Goal: Information Seeking & Learning: Check status

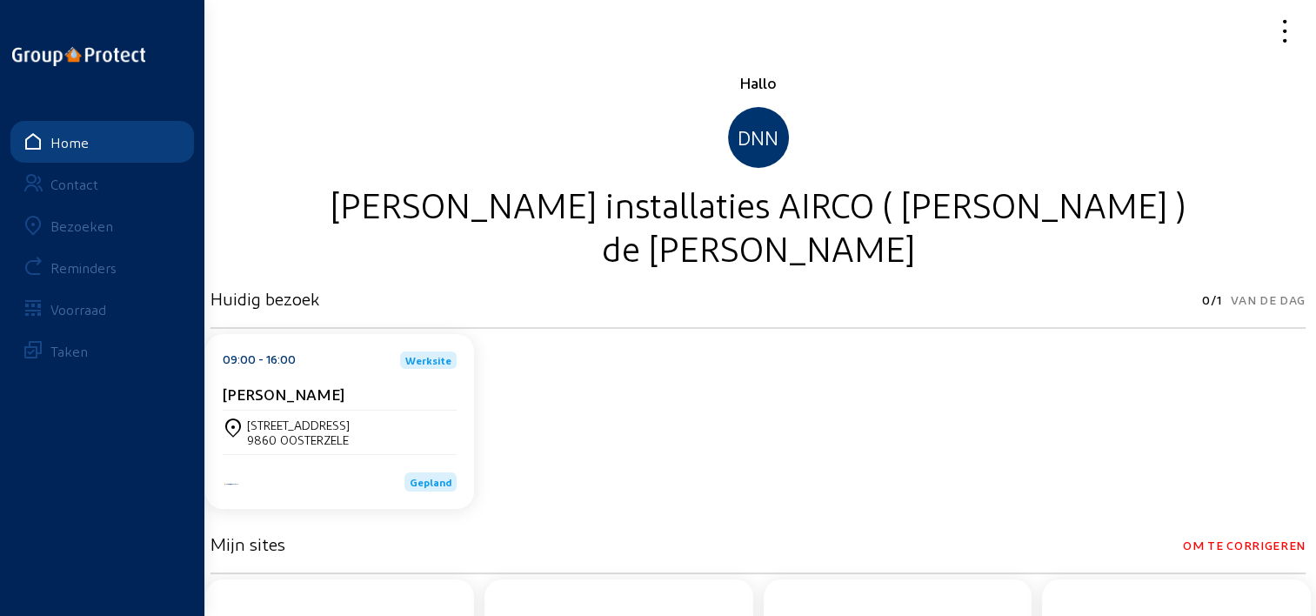
click at [115, 226] on link "Bezoeken" at bounding box center [101, 225] width 183 height 42
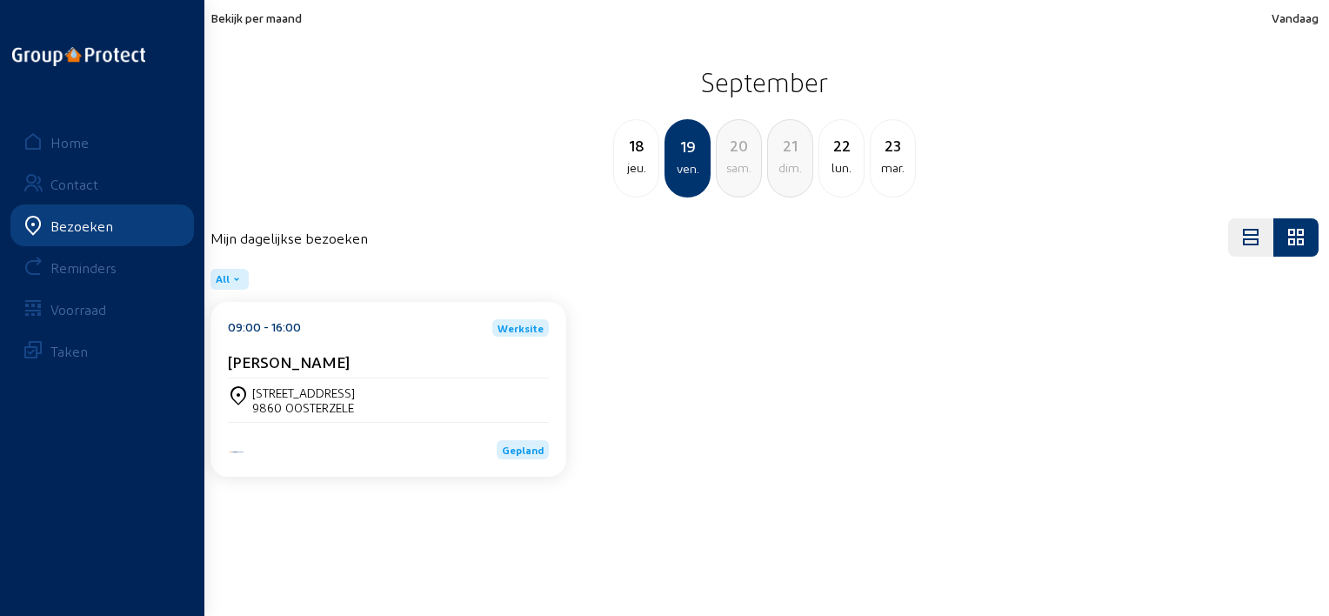
click at [268, 27] on div "Bekijk per maand Vandaag [DATE] jeu. 19 ven. 20 sam. 21 dim. 22 lun. [DATE]" at bounding box center [764, 103] width 1108 height 187
click at [268, 23] on span "Bekijk per maand" at bounding box center [255, 17] width 91 height 15
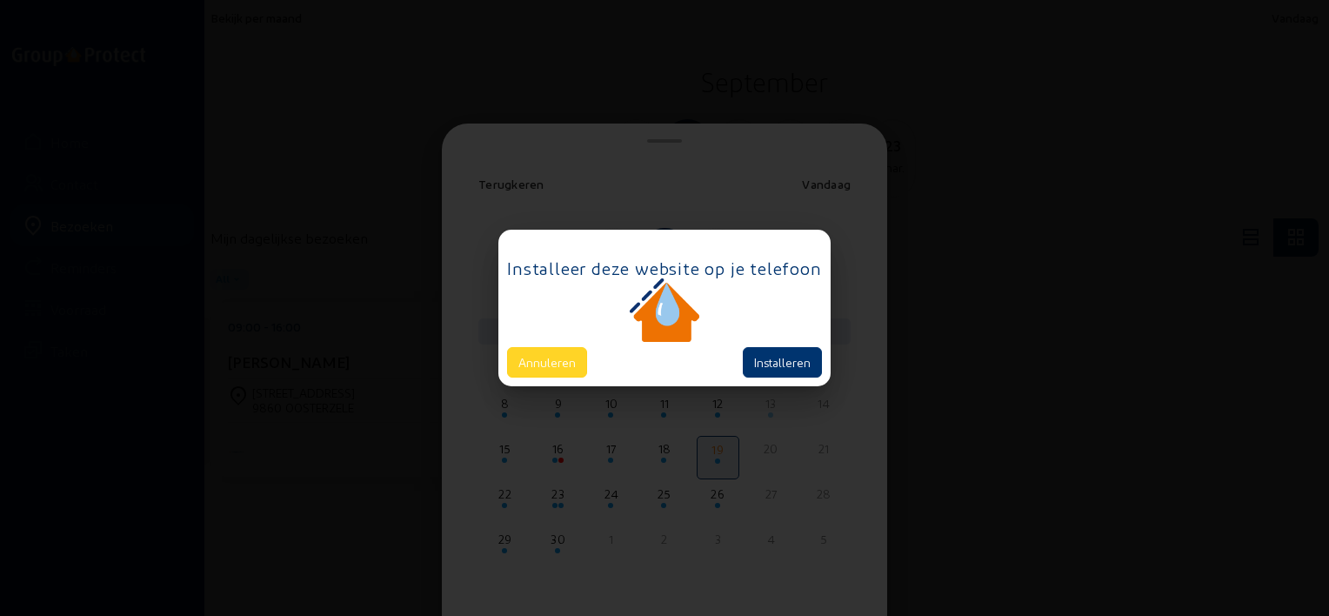
click at [550, 352] on button "Annuleren" at bounding box center [547, 362] width 80 height 30
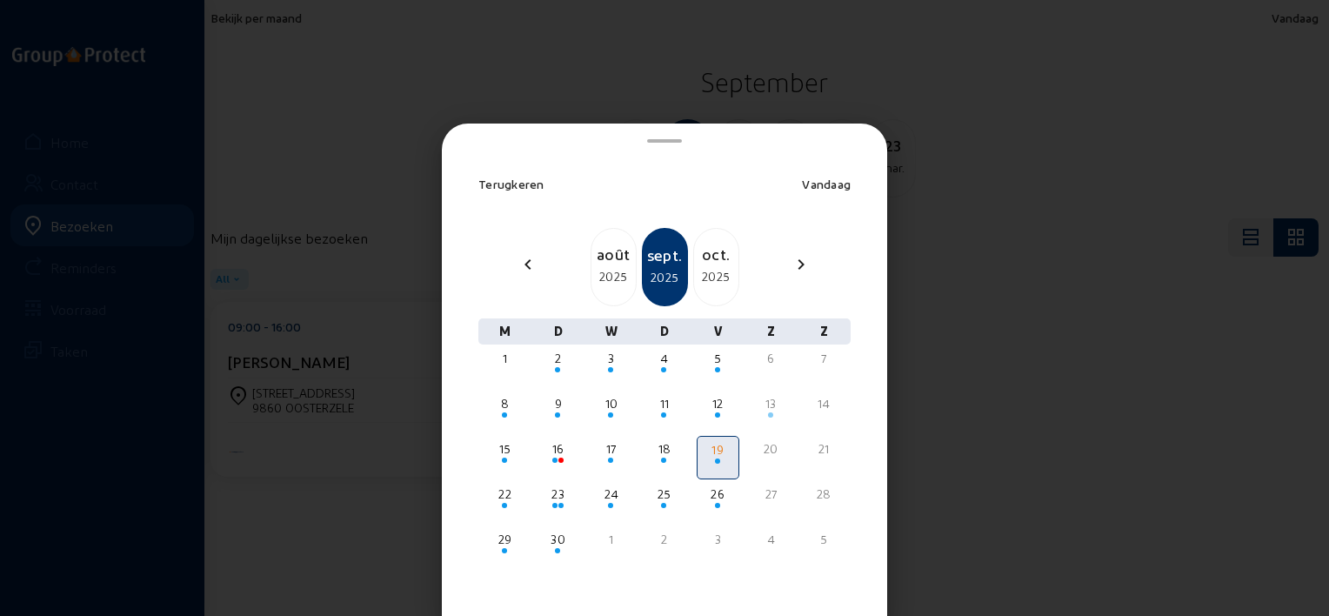
click at [999, 101] on div at bounding box center [664, 308] width 1329 height 616
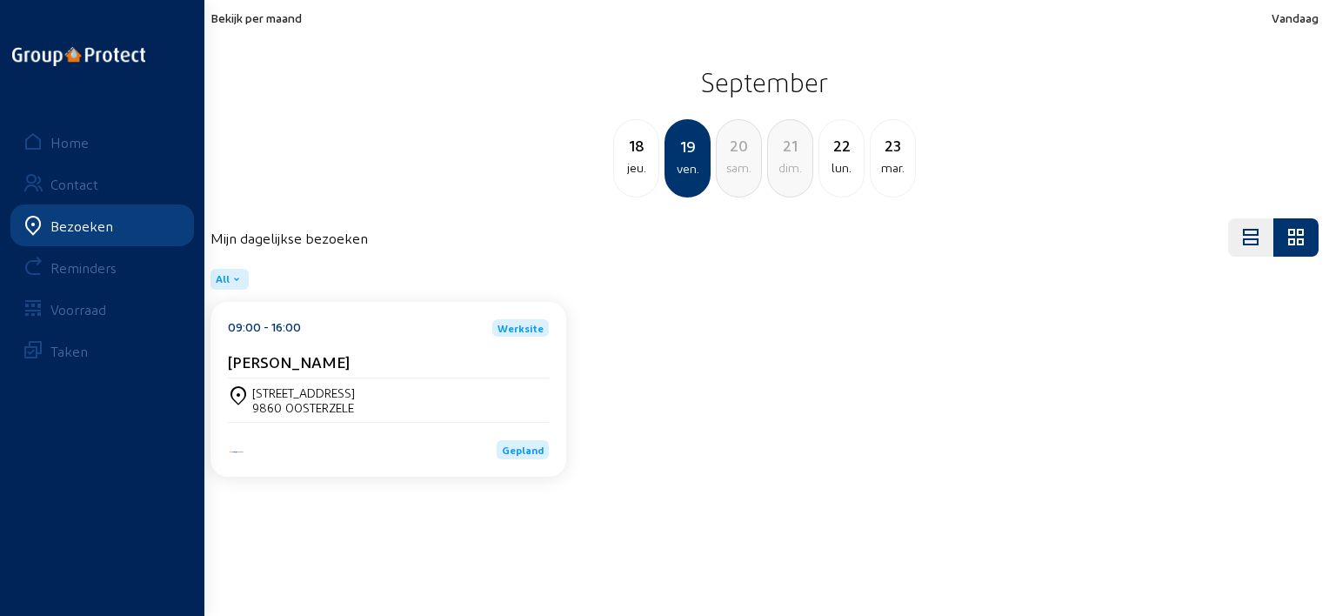
click at [229, 17] on span "Bekijk per maand" at bounding box center [255, 17] width 91 height 15
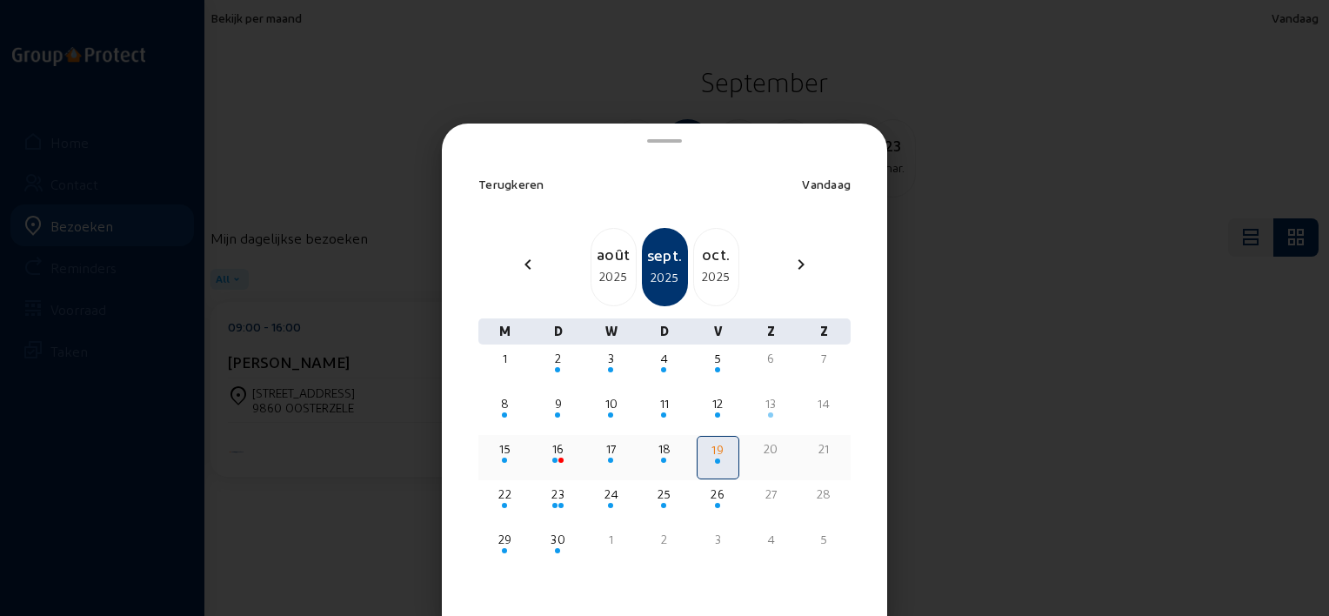
click at [556, 452] on div "16" at bounding box center [557, 448] width 39 height 17
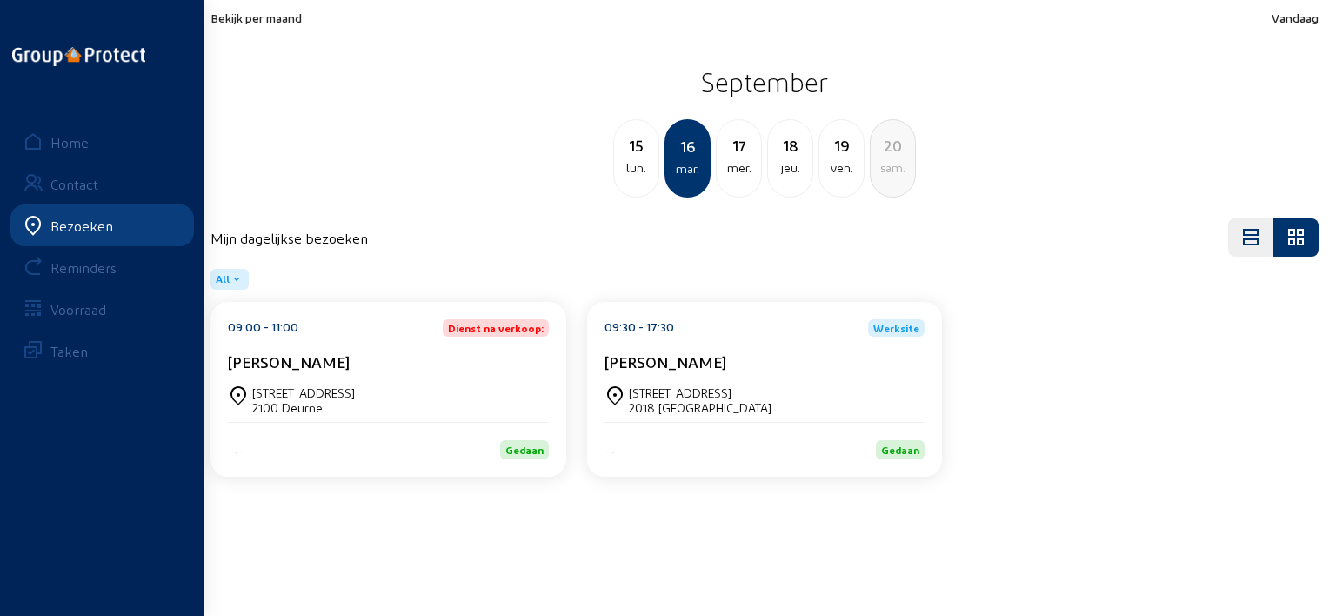
click at [675, 341] on div "09:30 - 17:30 Werksite [PERSON_NAME]" at bounding box center [764, 348] width 321 height 59
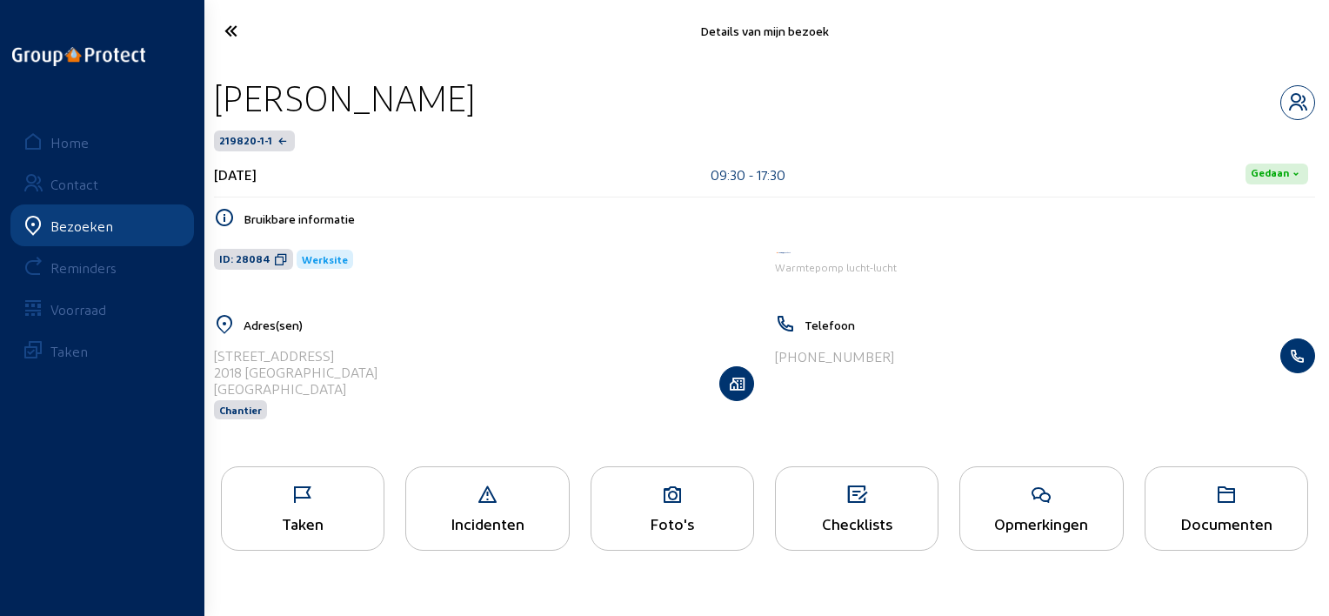
click at [805, 515] on div "Checklists" at bounding box center [857, 523] width 162 height 18
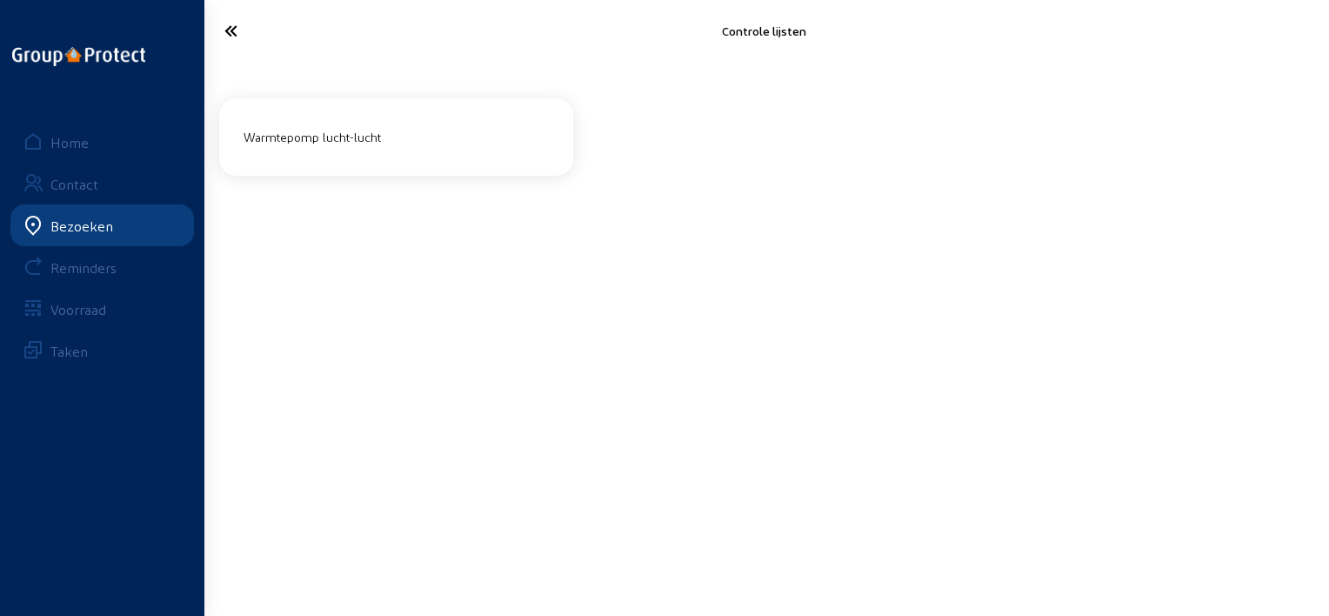
click at [376, 150] on div "Warmtepomp lucht-lucht" at bounding box center [396, 137] width 319 height 29
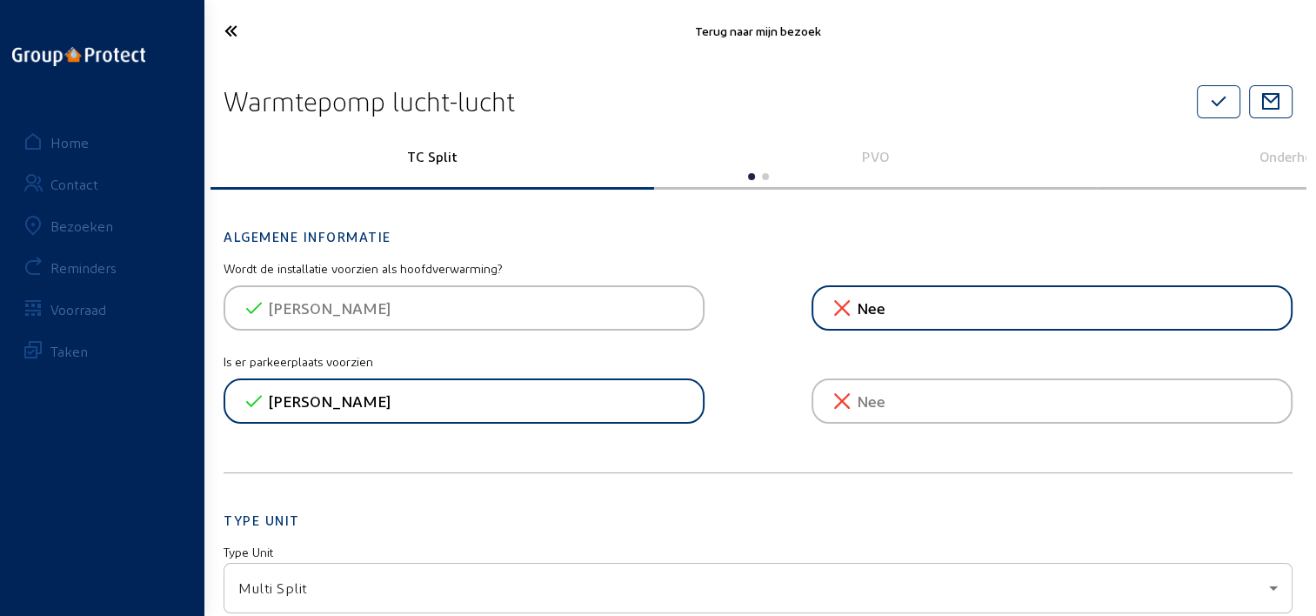
click at [902, 152] on p "PVO" at bounding box center [875, 156] width 419 height 17
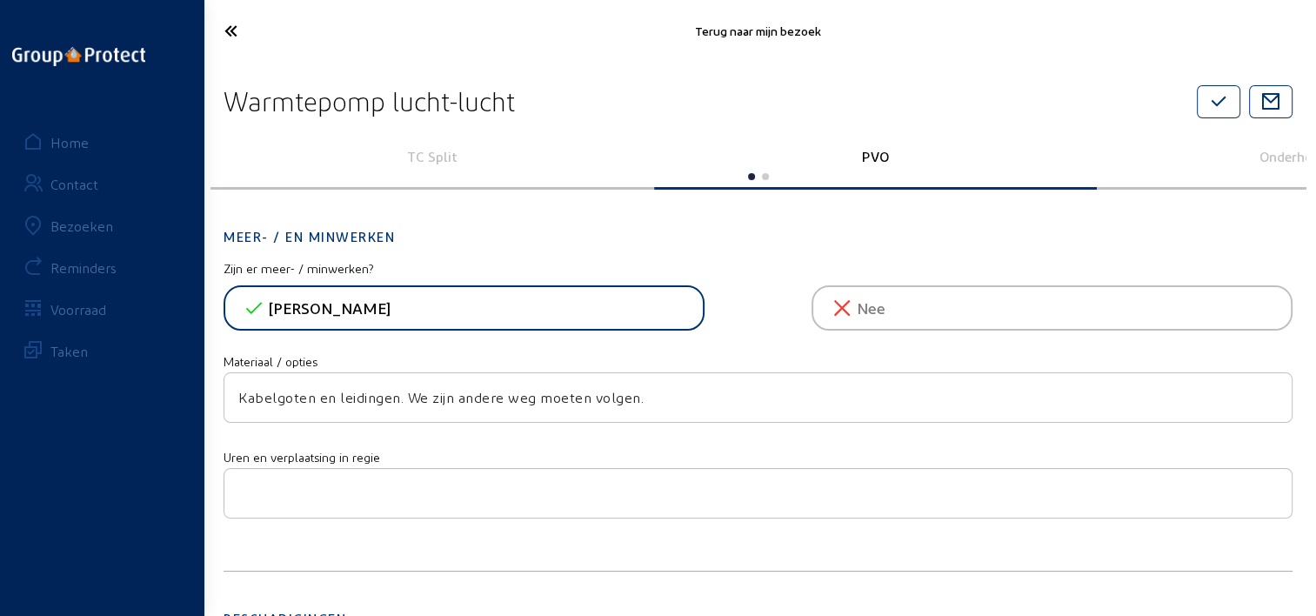
click at [877, 150] on p "PVO" at bounding box center [875, 156] width 419 height 17
click at [866, 150] on p "PVO" at bounding box center [875, 156] width 419 height 17
click at [223, 33] on icon at bounding box center [293, 31] width 155 height 30
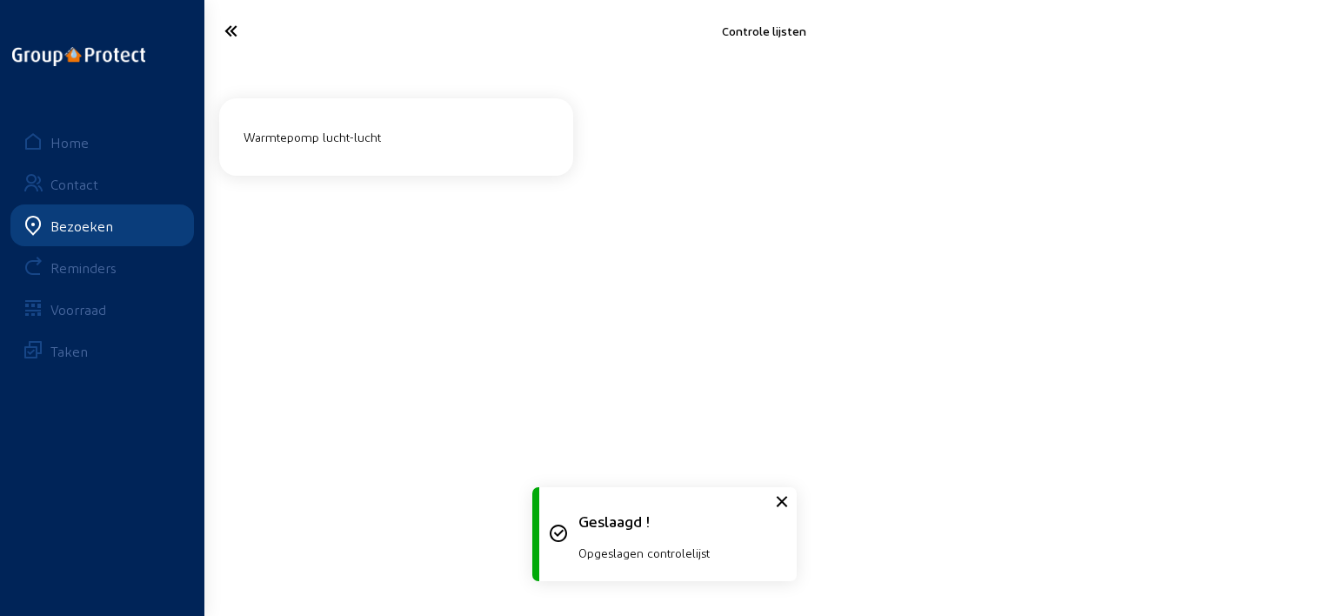
click at [223, 33] on icon at bounding box center [294, 31] width 157 height 30
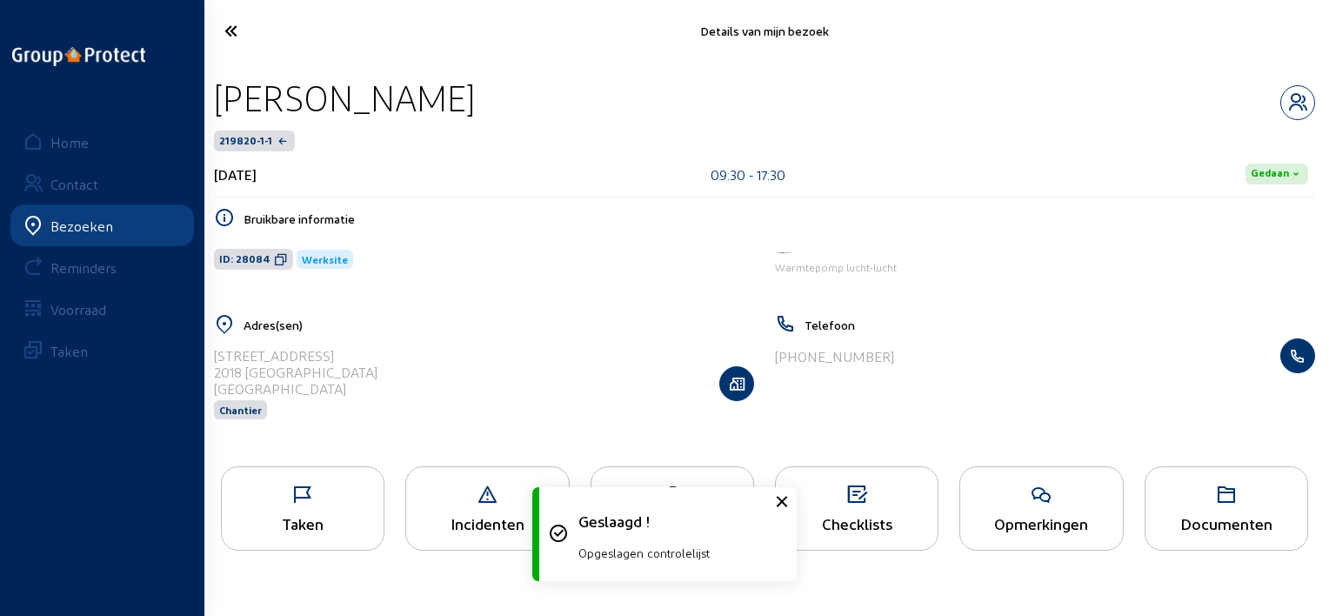
click at [232, 49] on cam-font-icon at bounding box center [293, 30] width 167 height 41
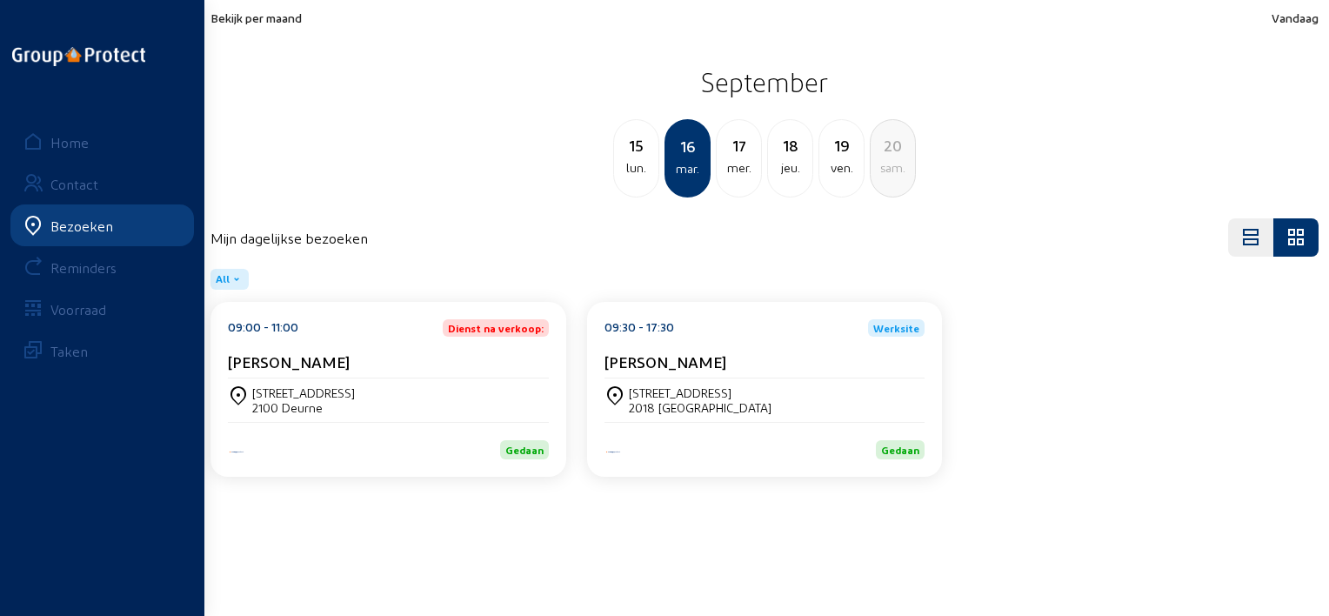
click at [296, 32] on div "Bekijk per maand Vandaag [DATE] lun. [DATE] mer. 18 jeu. 19 ven. 20 sam." at bounding box center [764, 103] width 1108 height 187
click at [298, 15] on span "Bekijk per maand" at bounding box center [255, 17] width 91 height 15
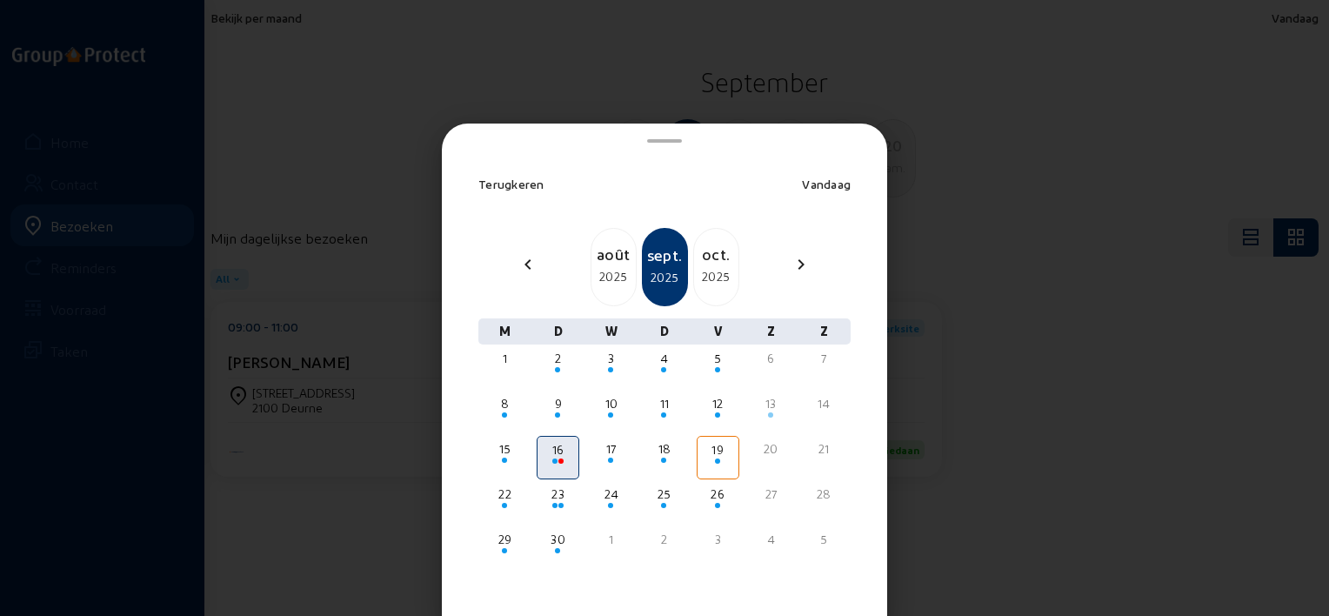
click at [136, 132] on div at bounding box center [664, 308] width 1329 height 616
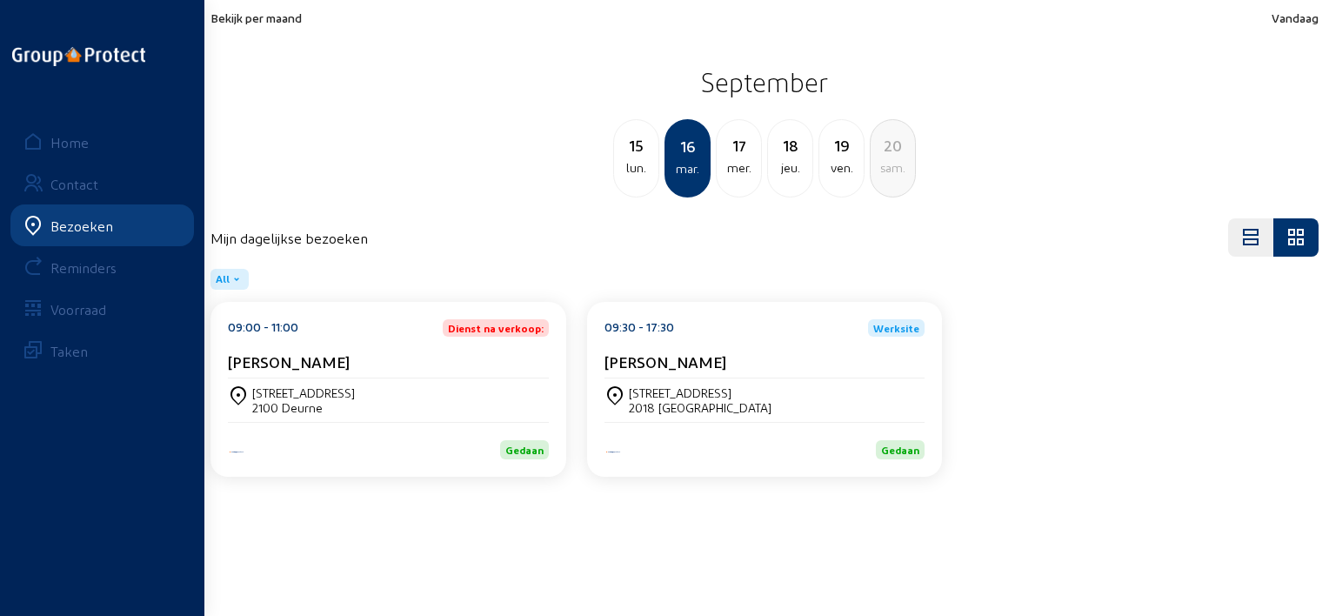
click at [638, 150] on div "15" at bounding box center [636, 145] width 44 height 24
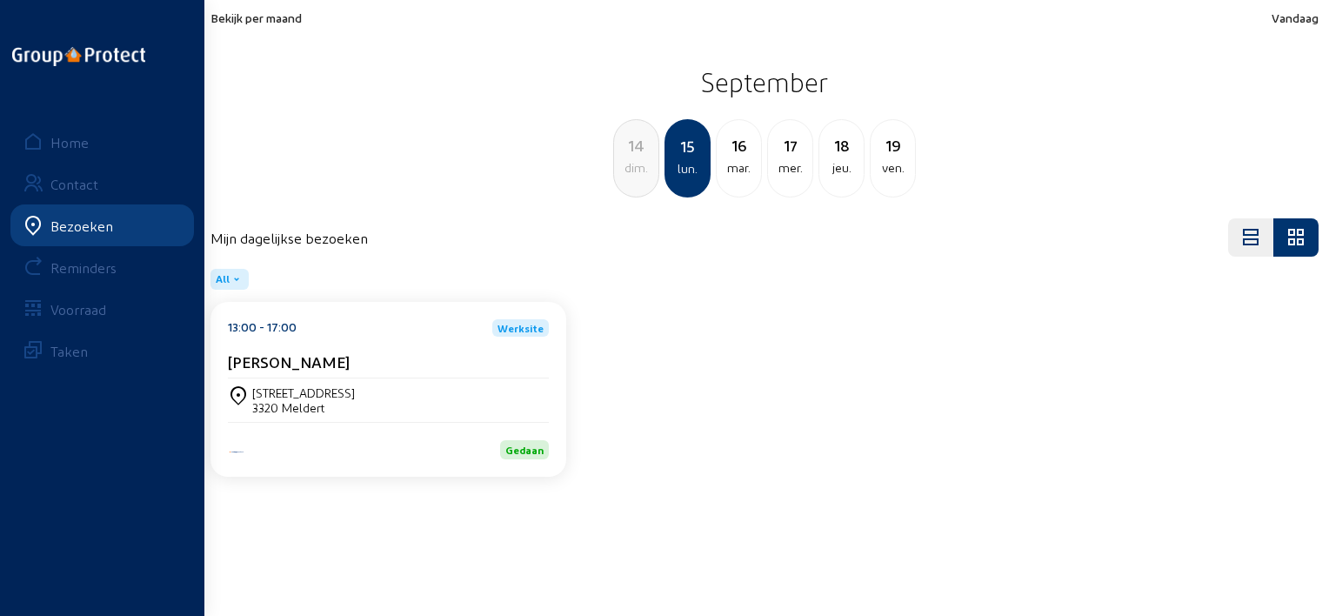
click at [432, 346] on div "13:00 - 17:00 Werksite [PERSON_NAME]" at bounding box center [388, 348] width 321 height 59
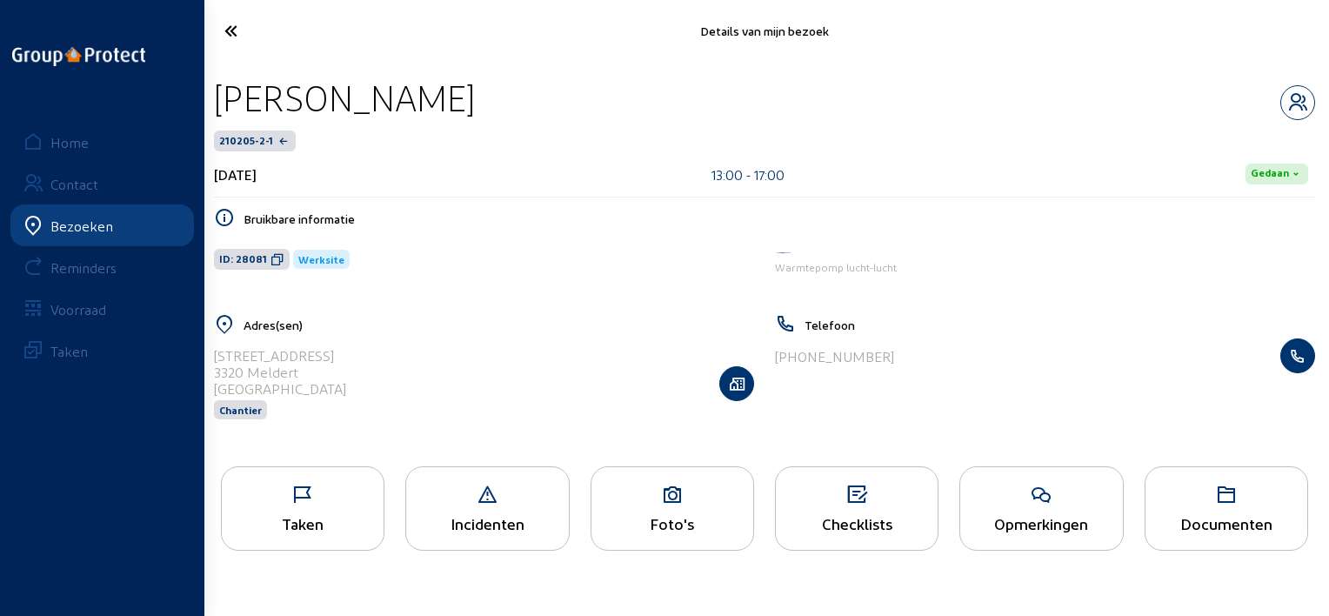
click at [240, 480] on div "Taken" at bounding box center [302, 508] width 163 height 84
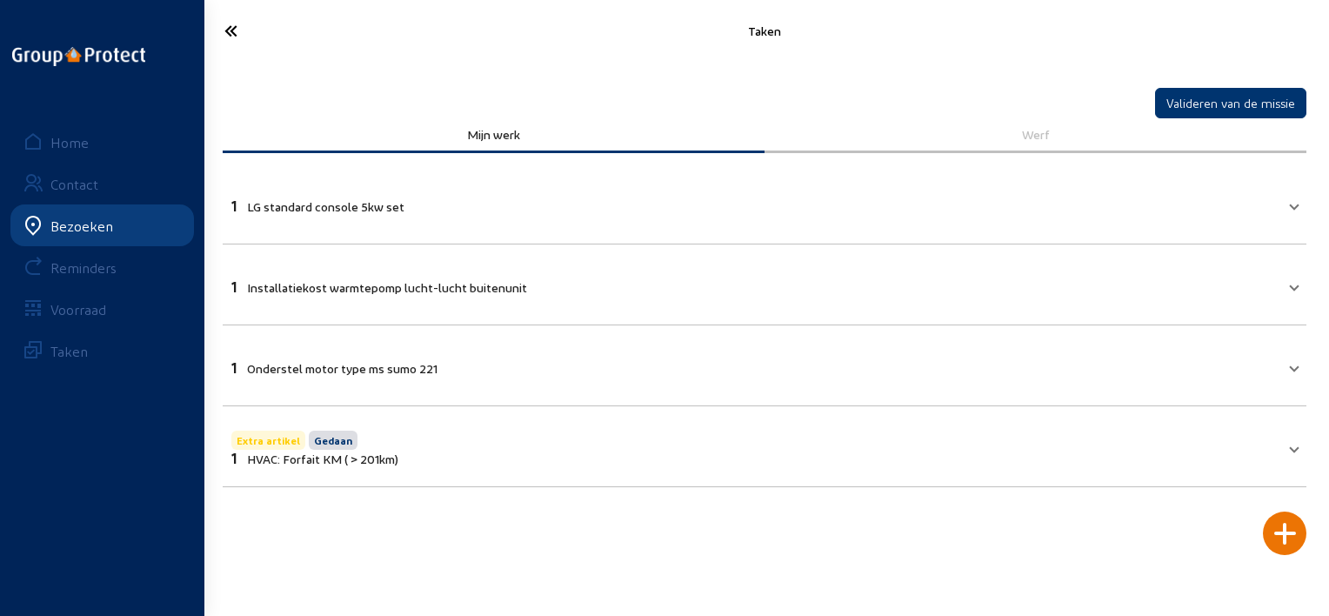
click at [230, 39] on icon at bounding box center [294, 31] width 157 height 30
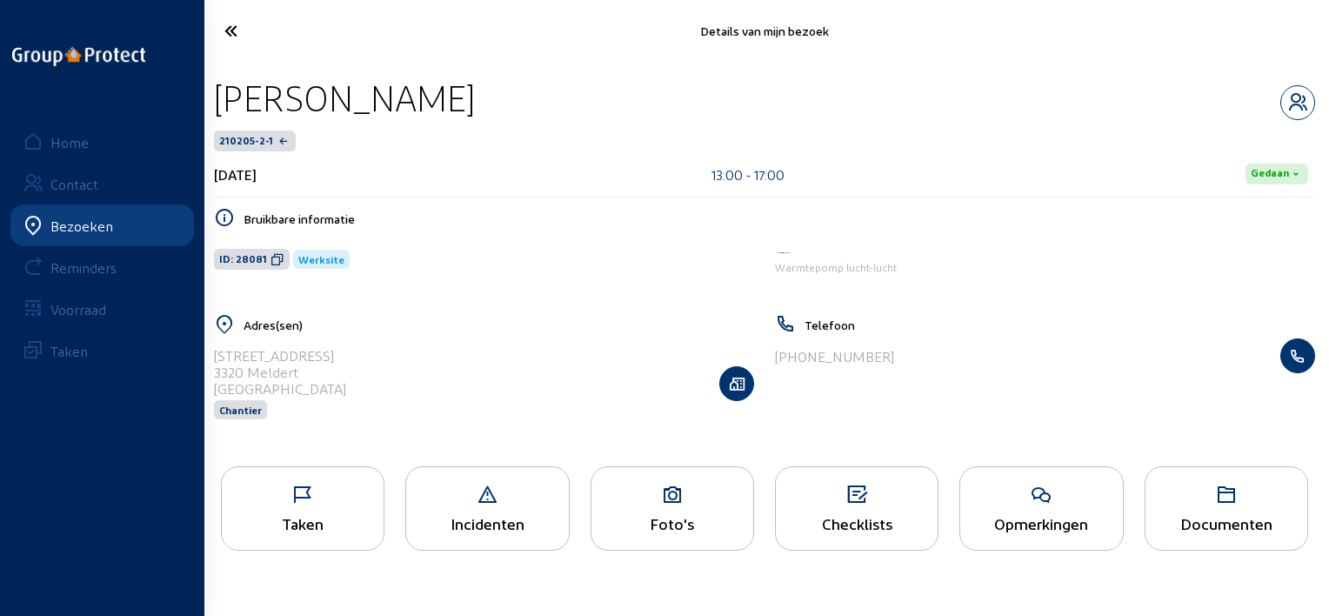
click at [344, 529] on div "Taken" at bounding box center [303, 523] width 162 height 18
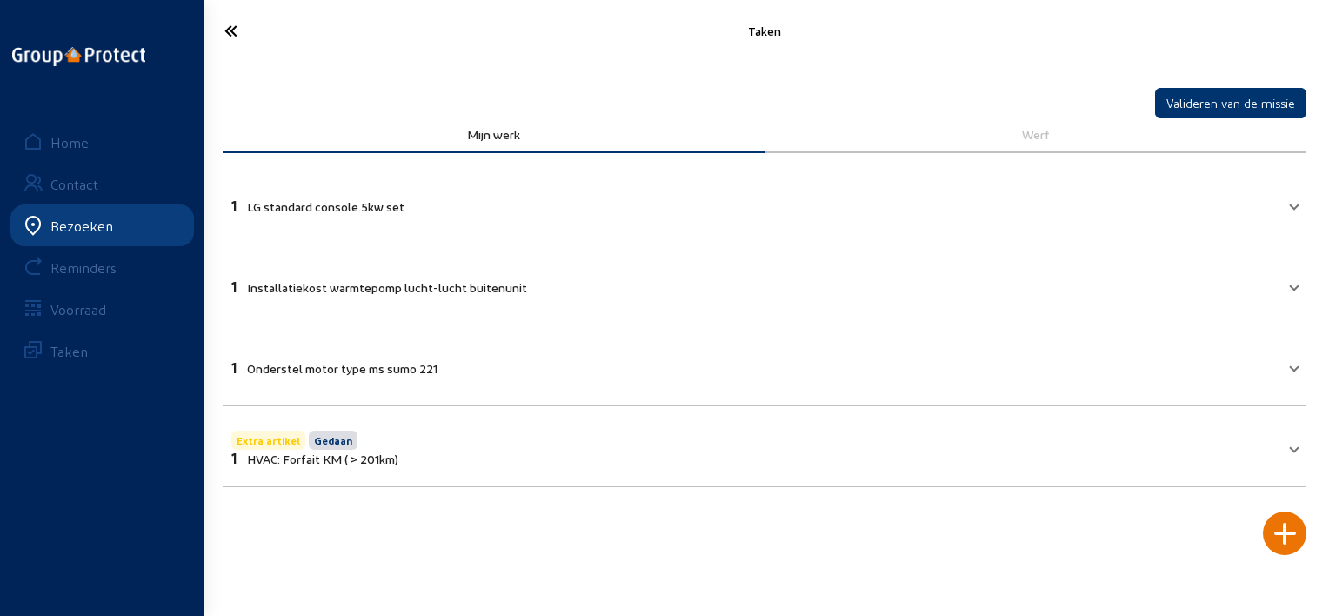
click at [231, 23] on icon at bounding box center [294, 31] width 157 height 30
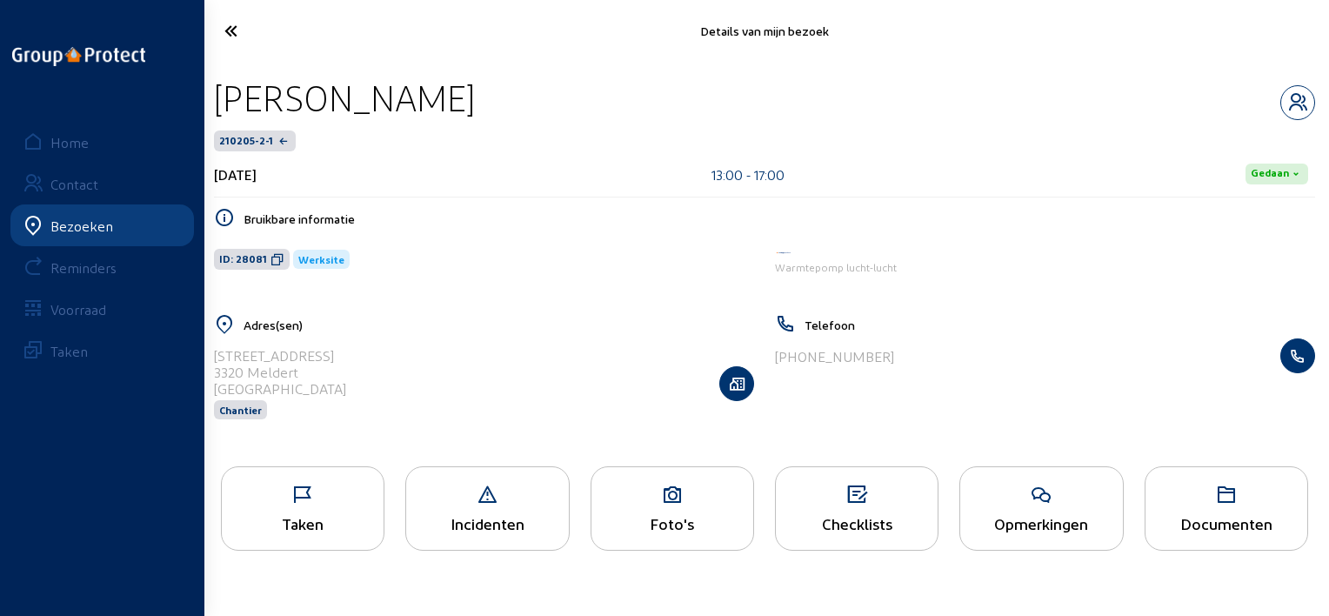
click at [621, 366] on div "[STREET_ADDRESS] Chantier" at bounding box center [484, 383] width 540 height 90
click at [627, 488] on icon at bounding box center [672, 494] width 162 height 21
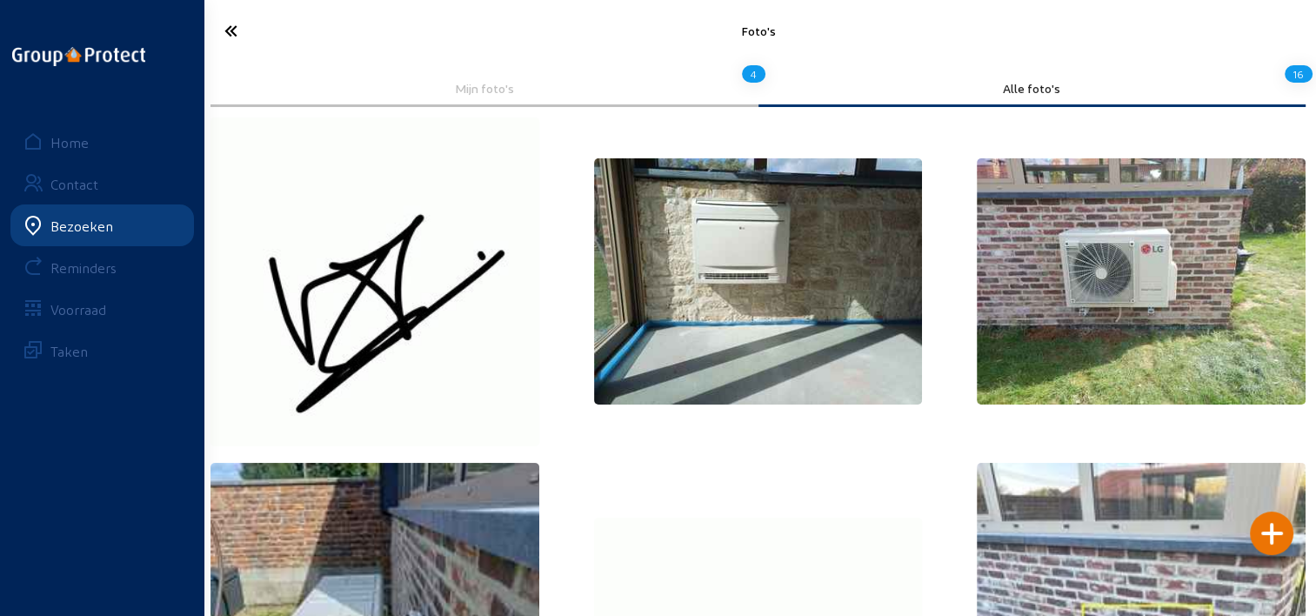
click at [237, 30] on icon at bounding box center [293, 31] width 155 height 30
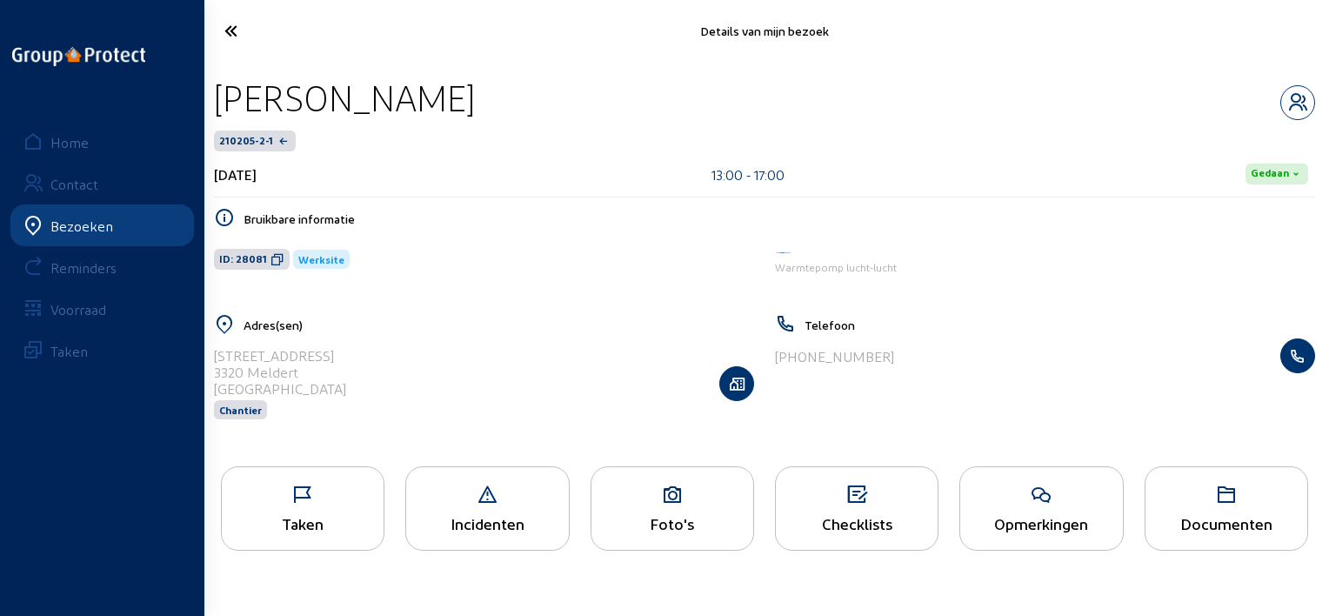
click at [285, 517] on div "Taken" at bounding box center [303, 523] width 162 height 18
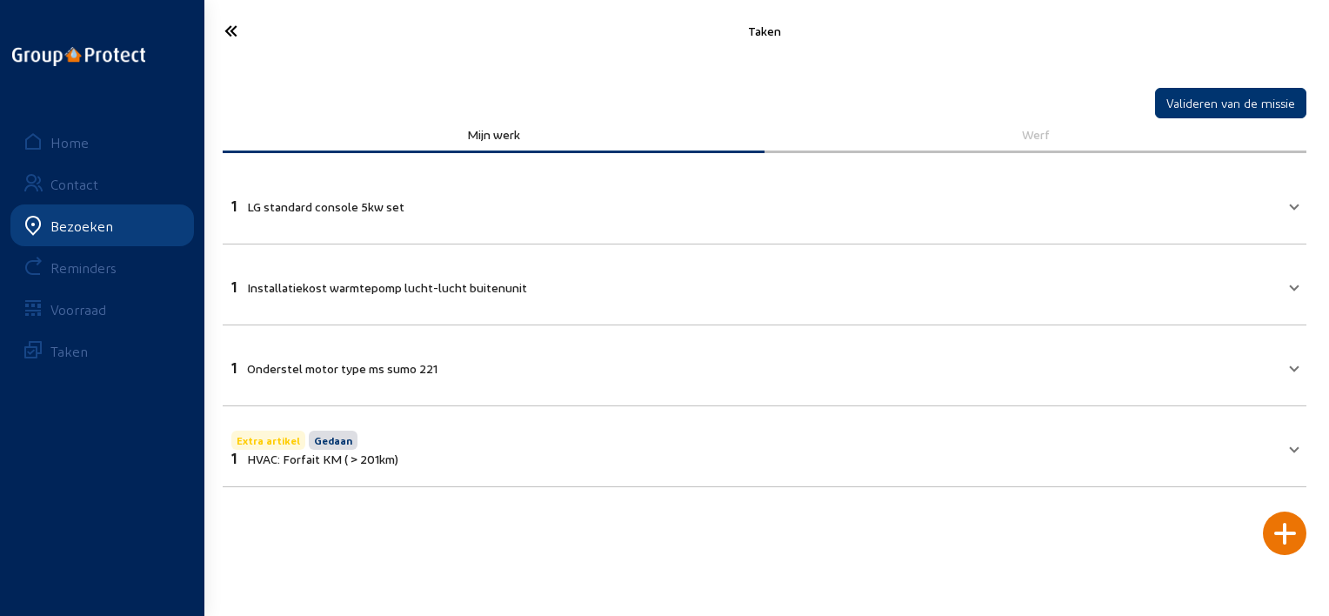
click at [254, 30] on icon at bounding box center [294, 31] width 157 height 30
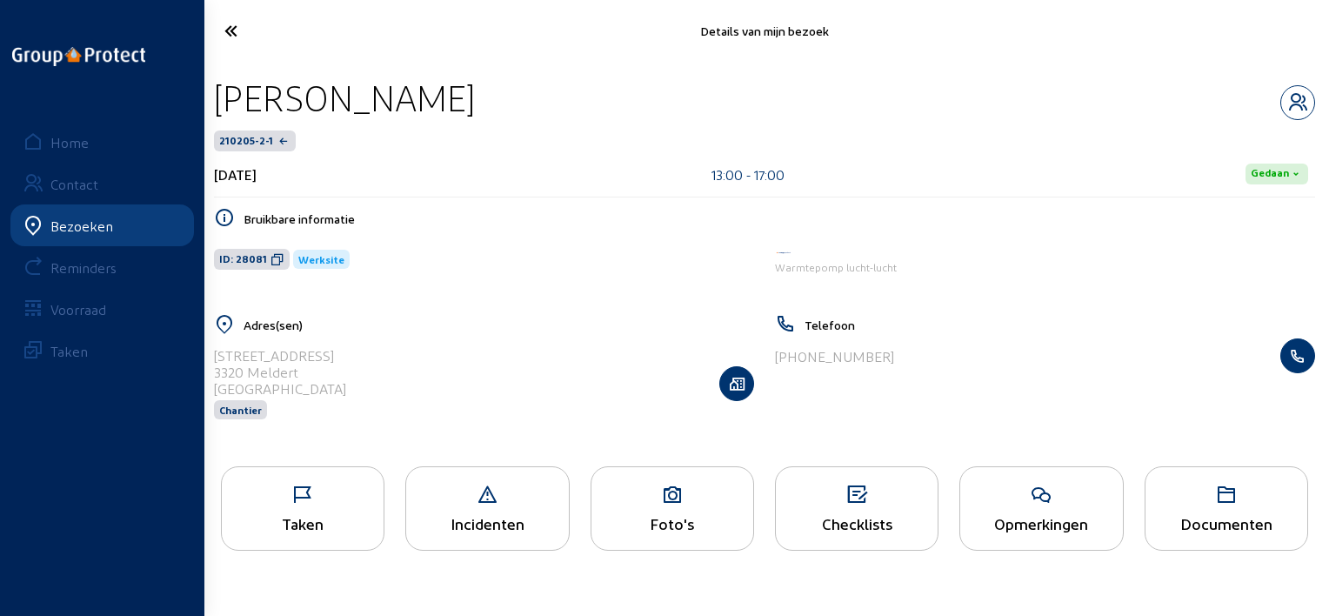
click at [667, 528] on div "Foto's" at bounding box center [672, 523] width 162 height 18
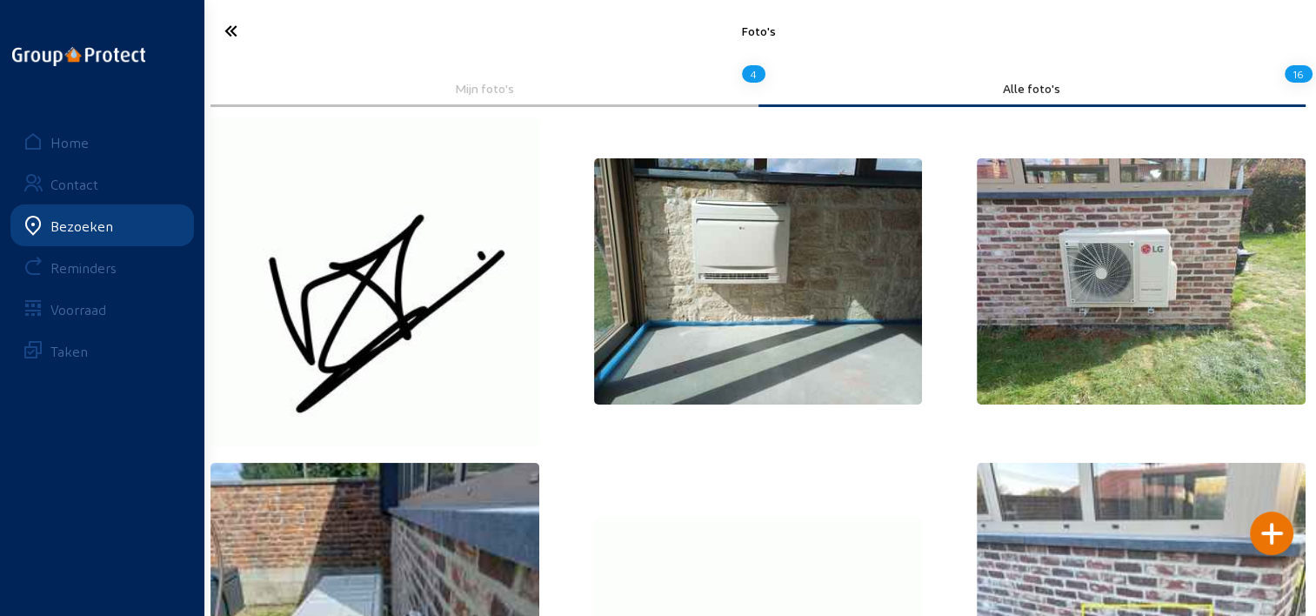
click at [683, 234] on img at bounding box center [758, 281] width 329 height 246
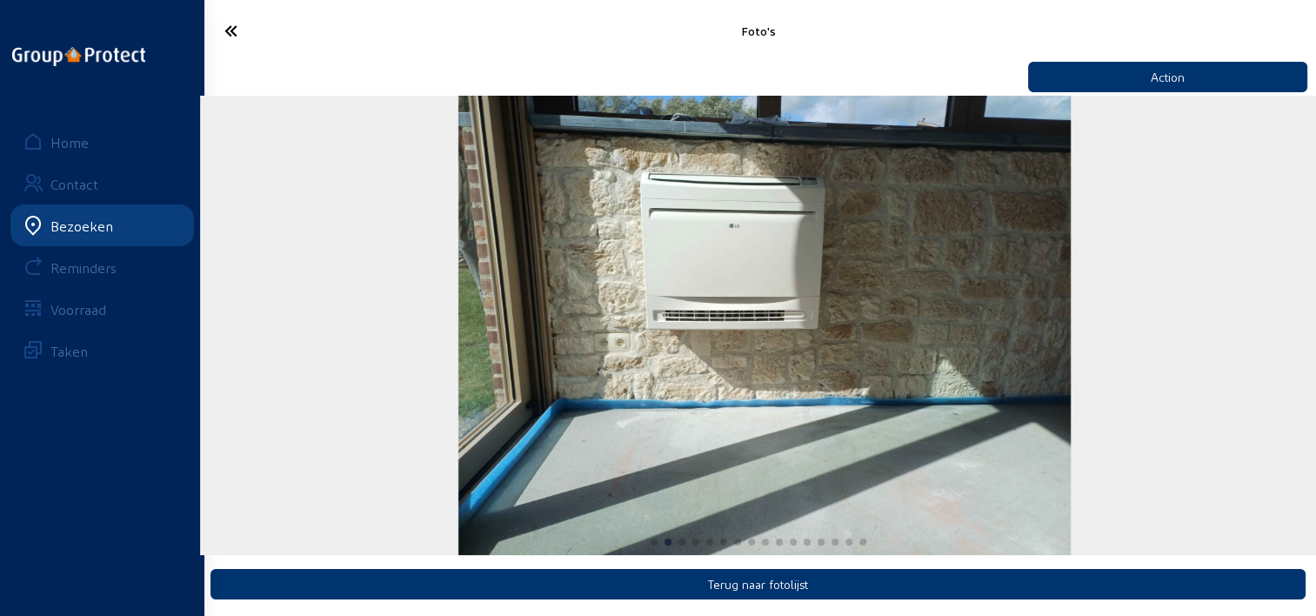
click at [1137, 313] on div "2 / 16" at bounding box center [764, 325] width 1129 height 459
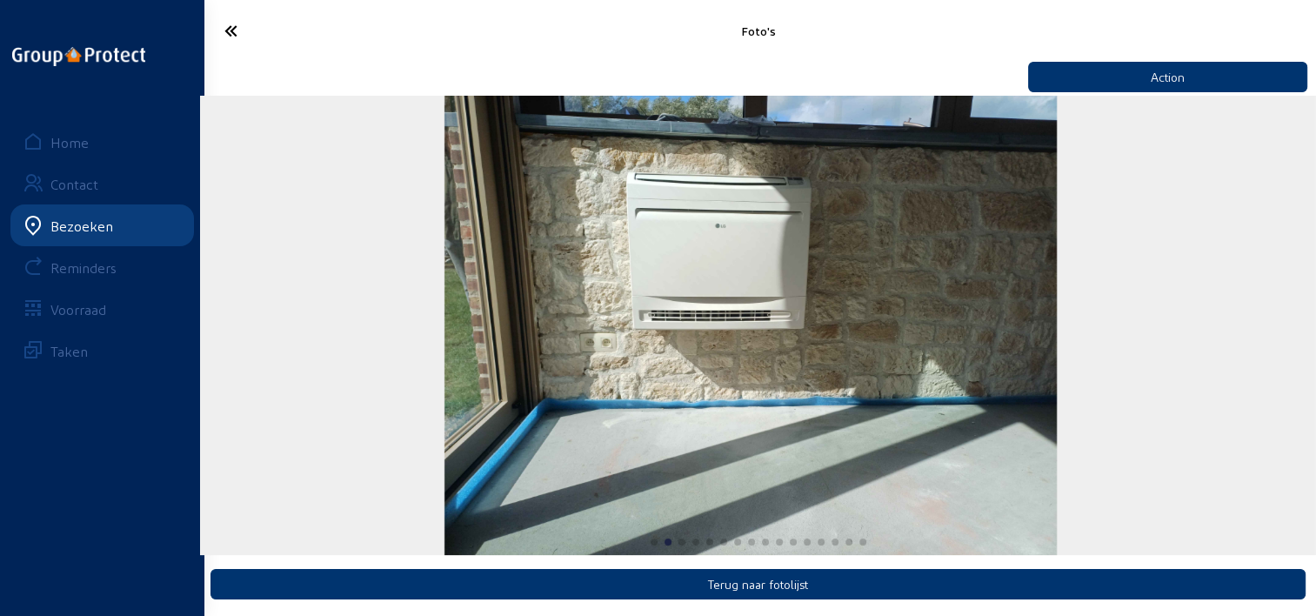
click at [717, 270] on img "2 / 16" at bounding box center [750, 325] width 612 height 459
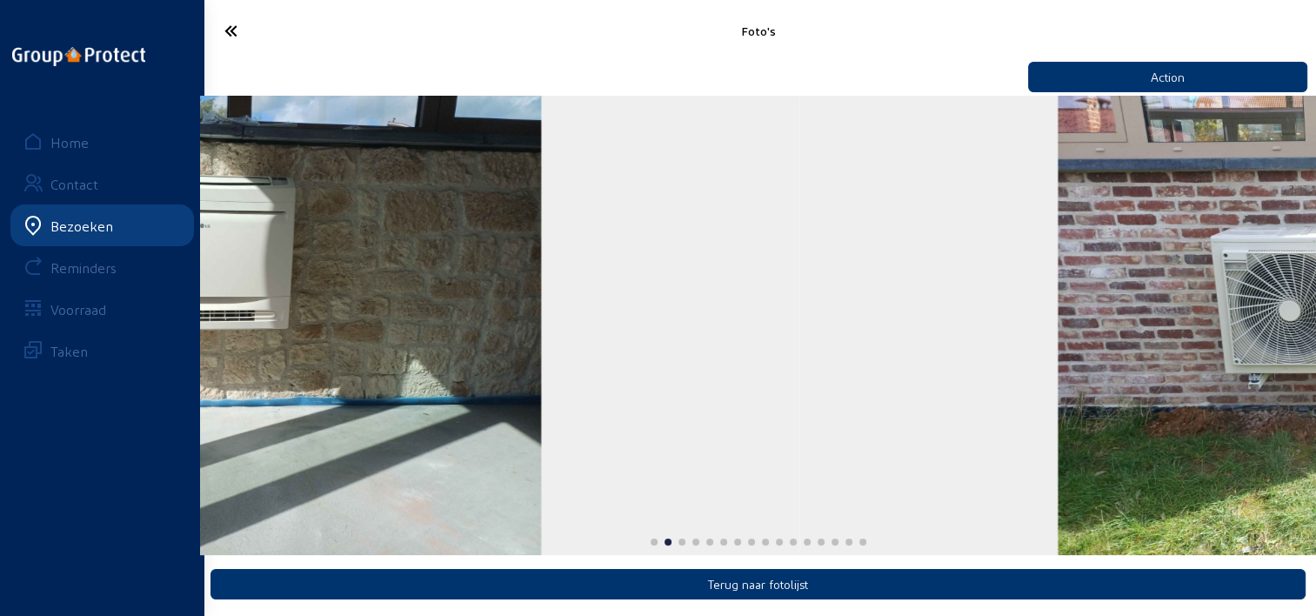
click at [207, 223] on img "2 / 16" at bounding box center [235, 325] width 612 height 459
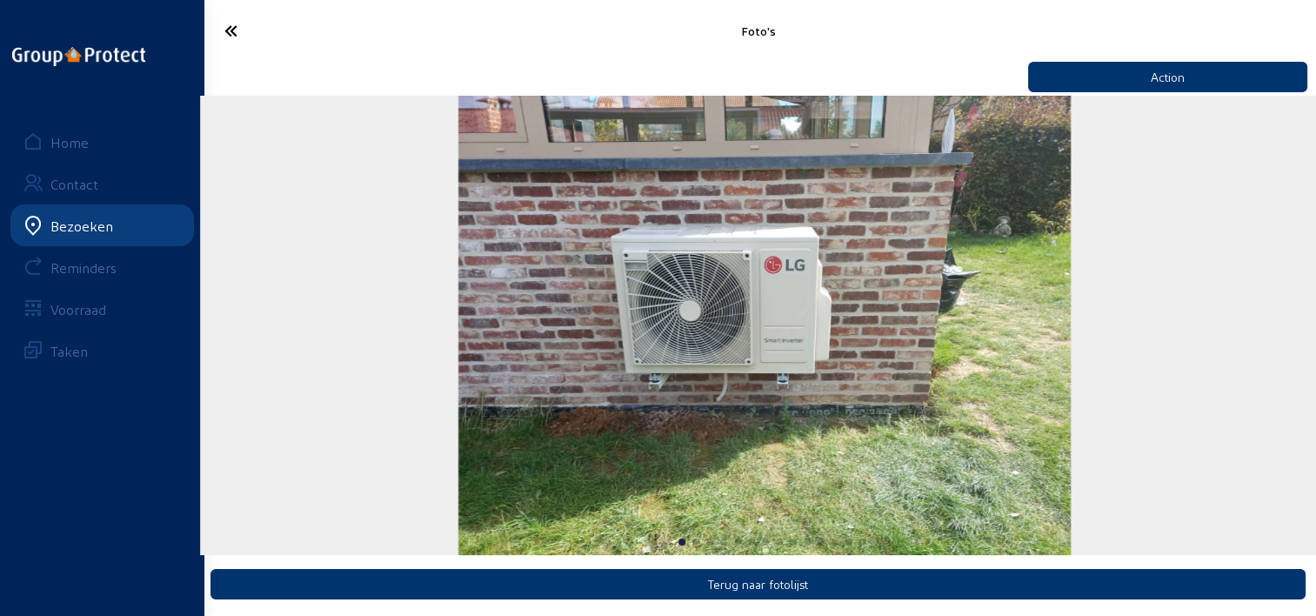
click at [700, 275] on img "3 / 16" at bounding box center [764, 325] width 612 height 459
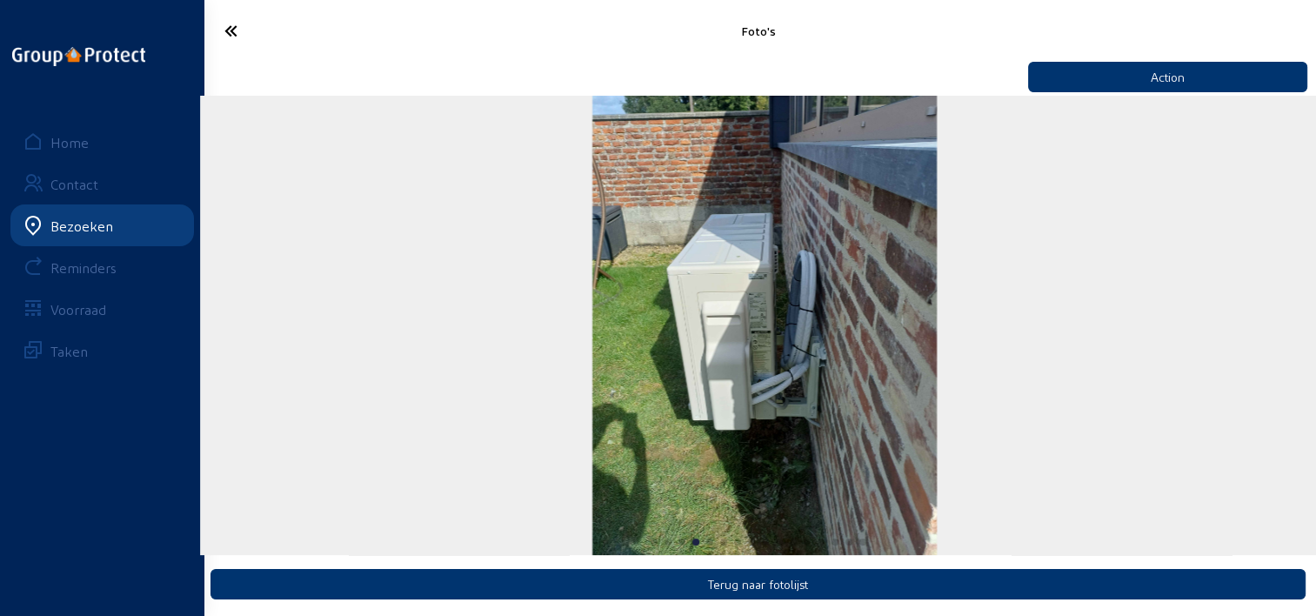
click at [232, 264] on div "4 / 16" at bounding box center [764, 325] width 1129 height 459
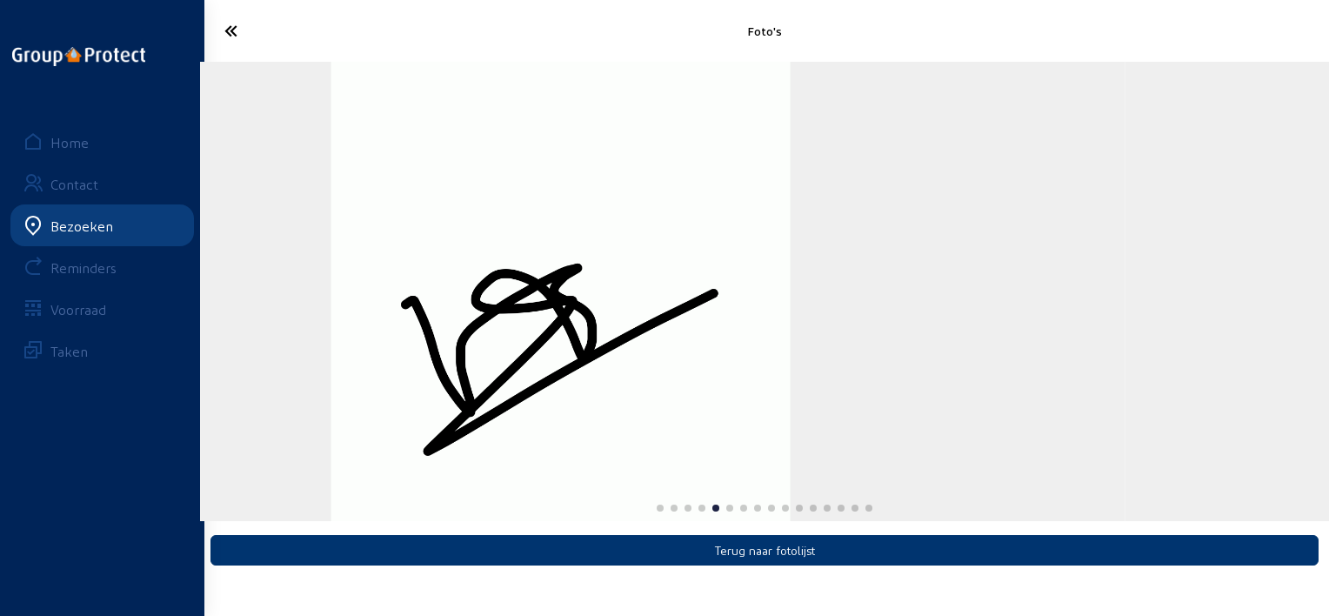
click at [360, 263] on img "5 / 16" at bounding box center [560, 291] width 459 height 459
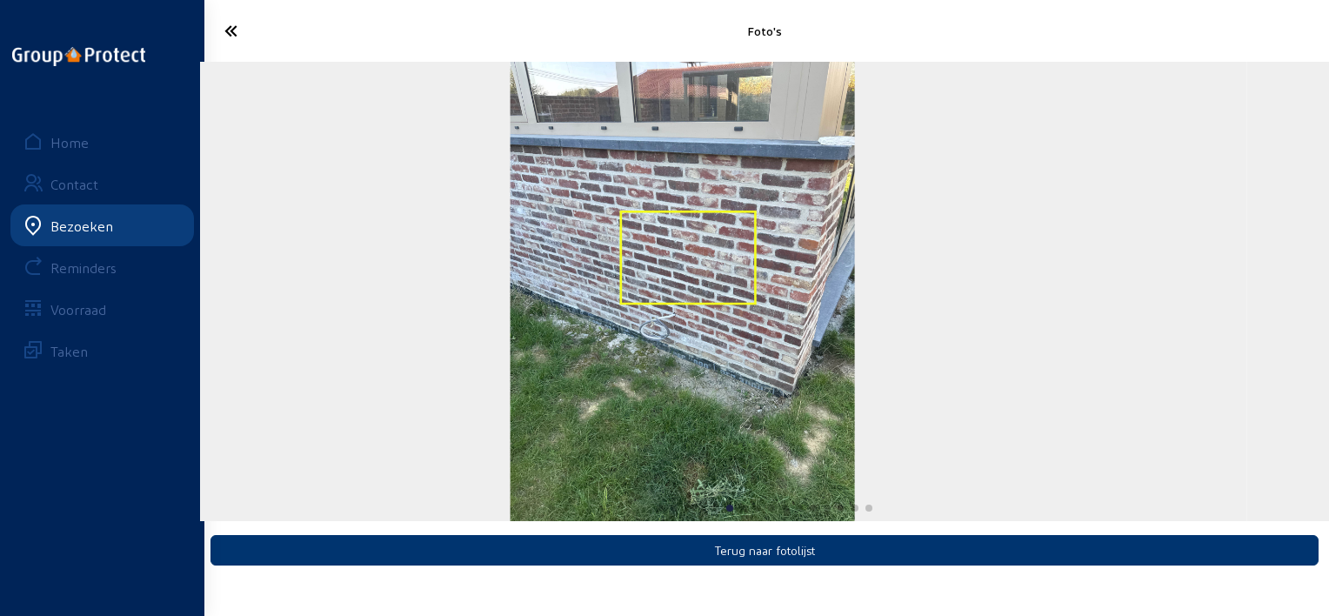
click at [510, 270] on img "6 / 16" at bounding box center [682, 291] width 344 height 459
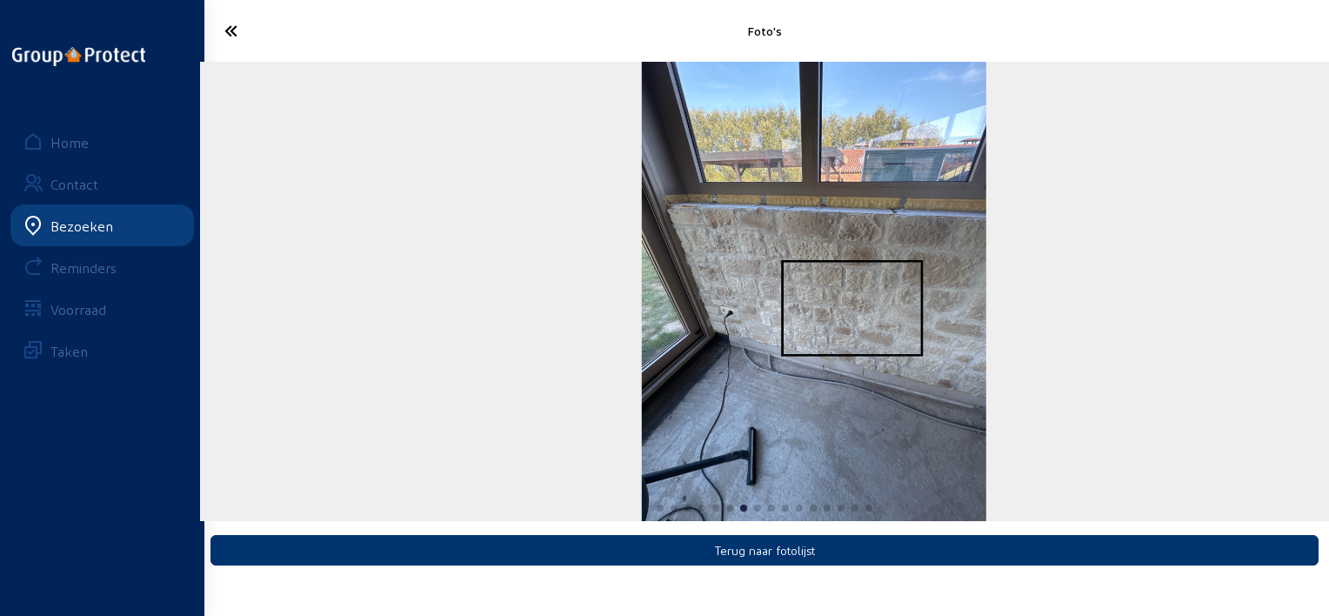
click at [1183, 308] on div "7 / 16" at bounding box center [814, 291] width 1129 height 459
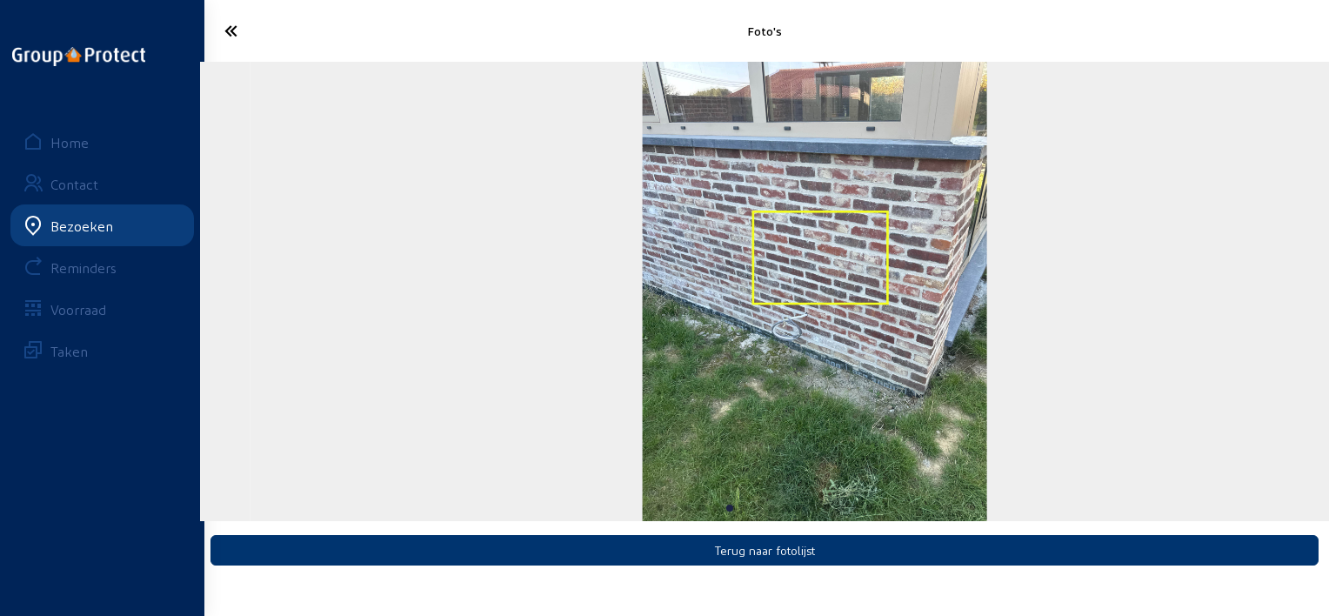
click at [987, 274] on img "6 / 16" at bounding box center [815, 291] width 344 height 459
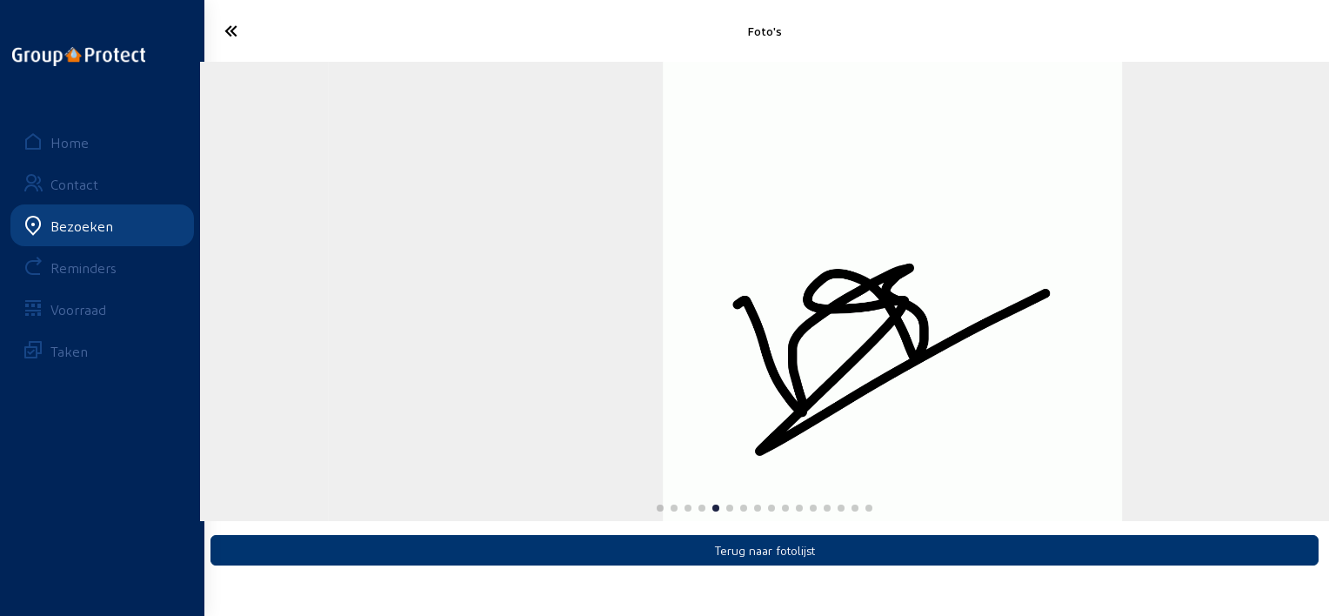
click at [835, 278] on img "5 / 16" at bounding box center [892, 291] width 459 height 459
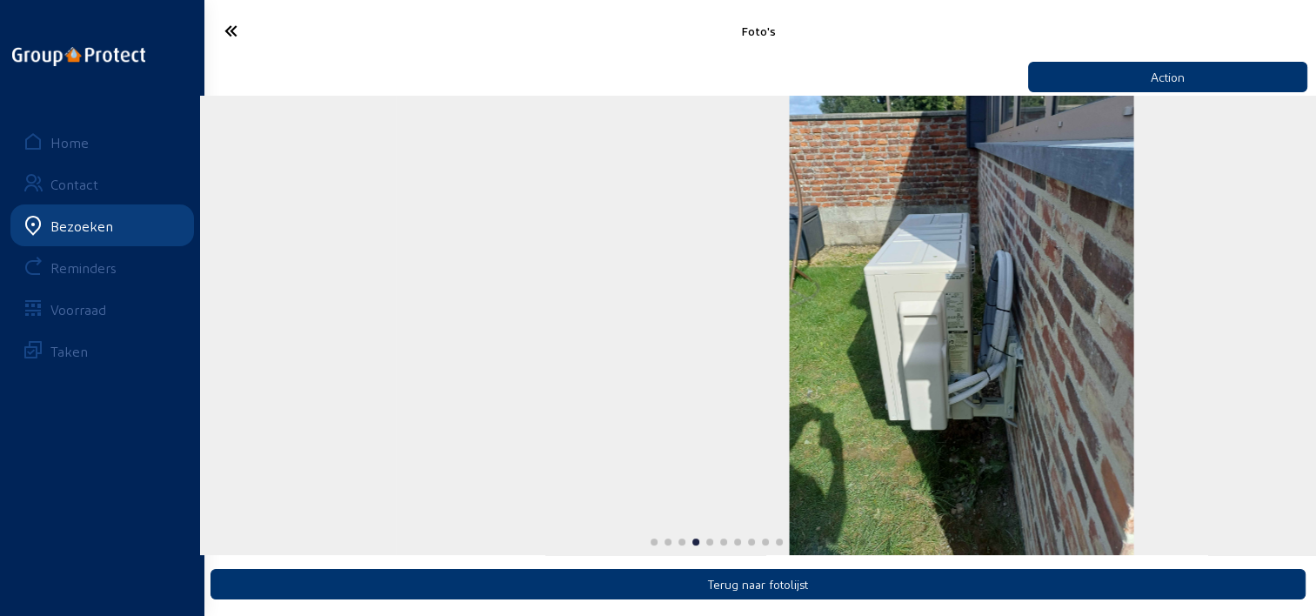
click at [850, 286] on img "4 / 16" at bounding box center [961, 325] width 344 height 459
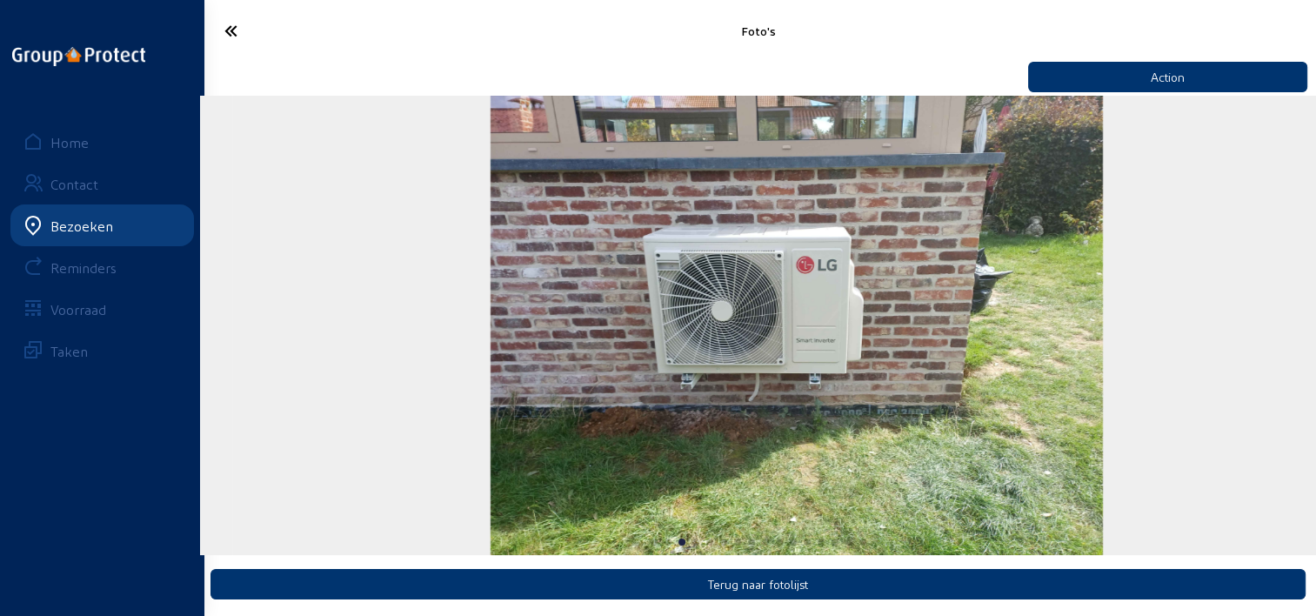
click at [611, 303] on img "3 / 16" at bounding box center [796, 325] width 612 height 459
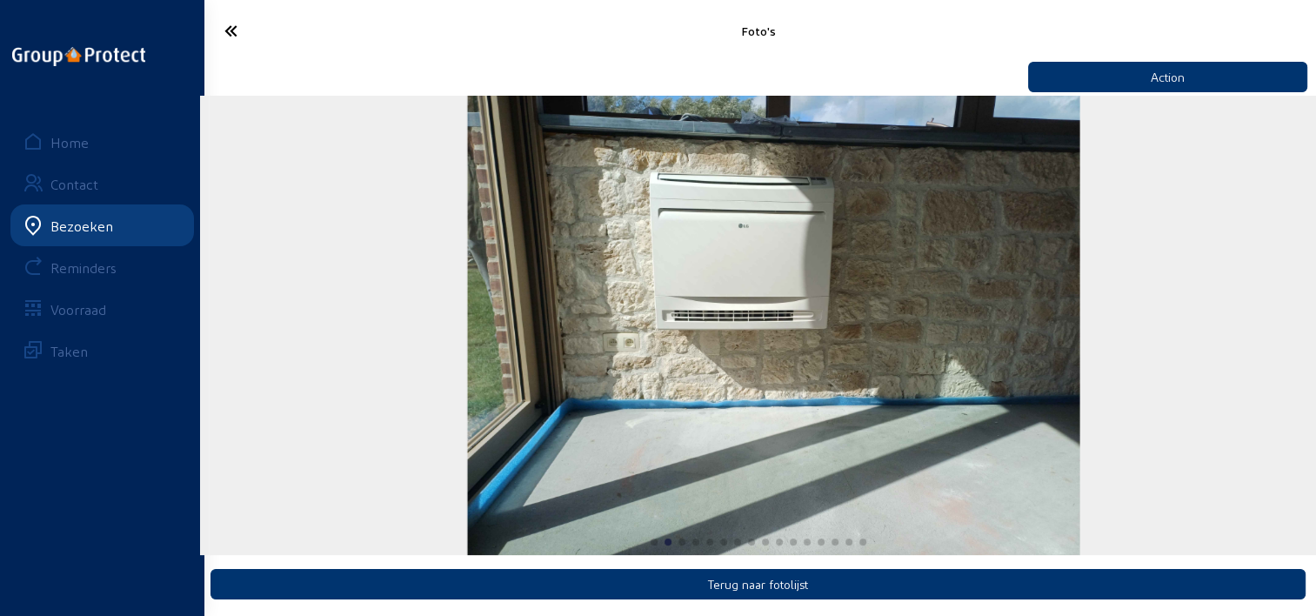
click at [614, 250] on img "2 / 16" at bounding box center [773, 325] width 612 height 459
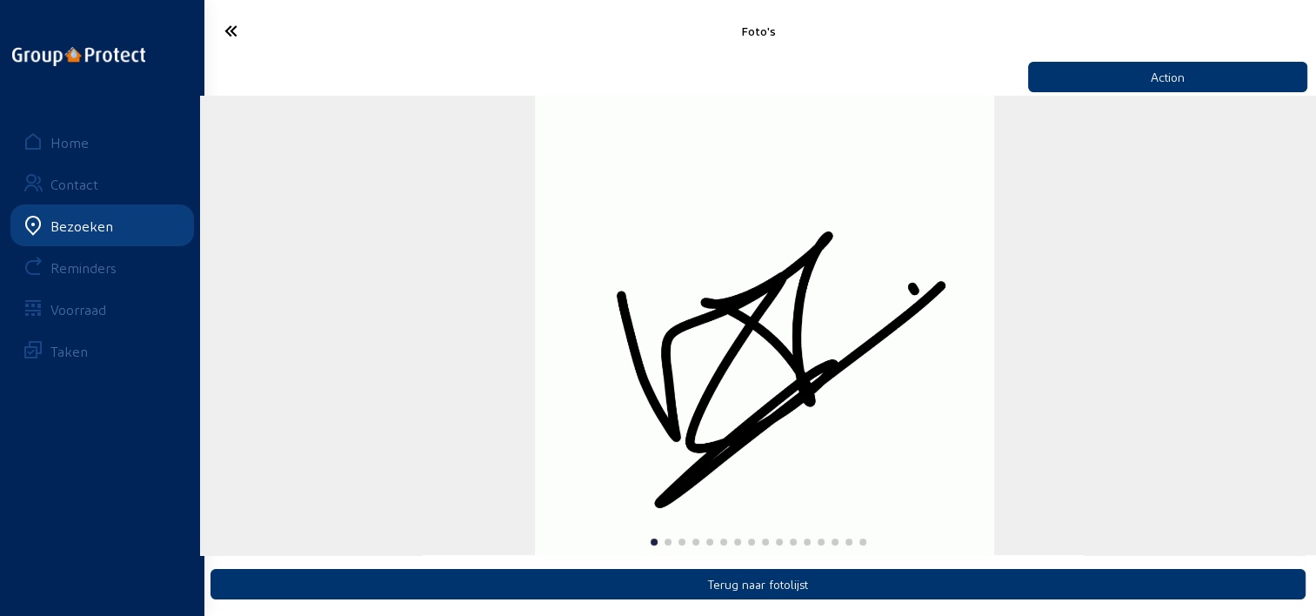
click at [608, 246] on img "1 / 16" at bounding box center [764, 325] width 459 height 459
click at [551, 261] on img "1 / 16" at bounding box center [764, 325] width 459 height 459
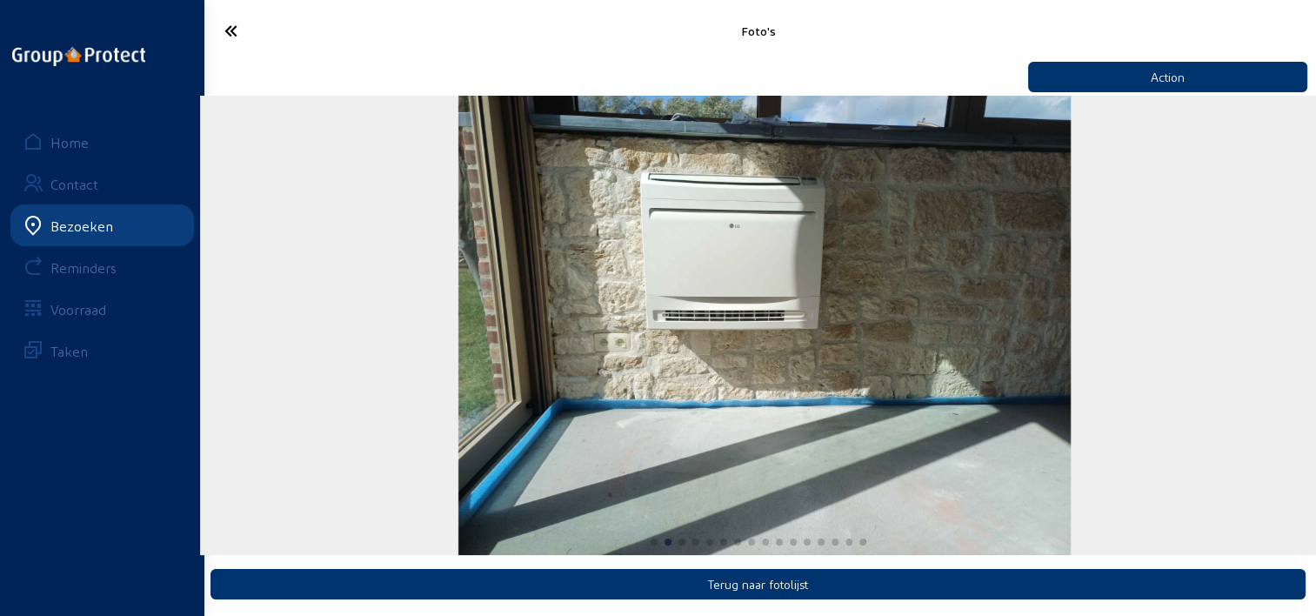
click at [410, 59] on div "Foto's" at bounding box center [758, 31] width 1116 height 62
click at [514, 30] on div "Foto's" at bounding box center [757, 30] width 743 height 15
click at [222, 28] on icon at bounding box center [293, 31] width 155 height 30
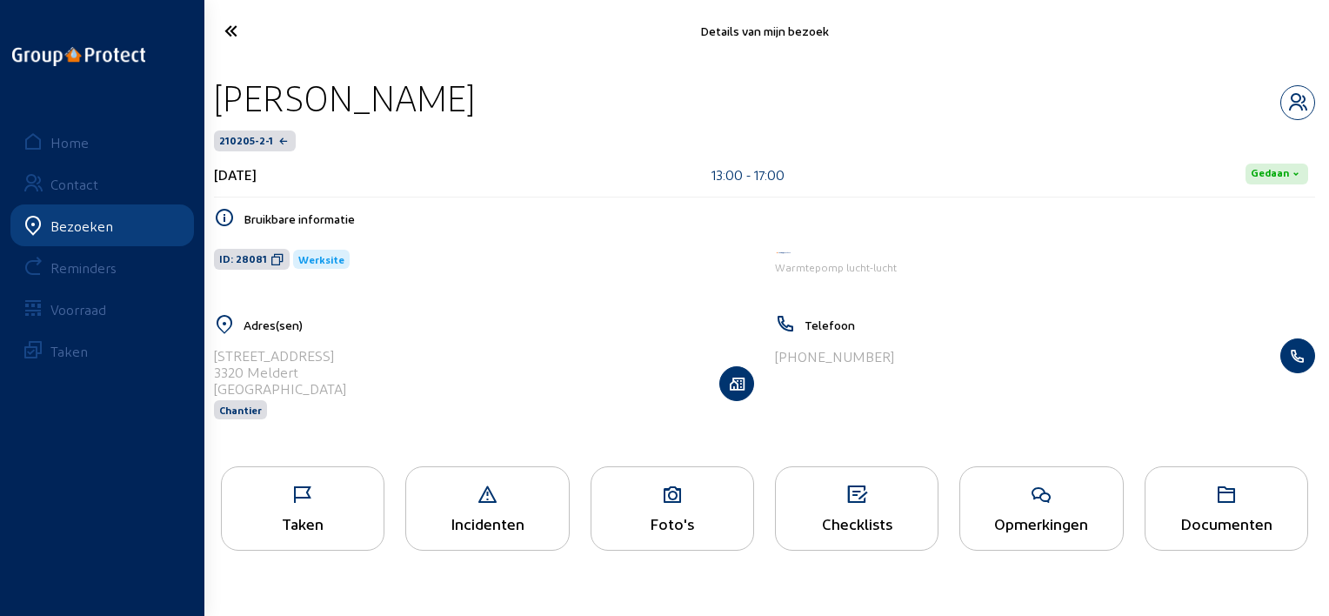
click at [623, 188] on div "[DATE] 13:00 - 17:00 Gedaan" at bounding box center [764, 174] width 1101 height 46
